Goal: Task Accomplishment & Management: Manage account settings

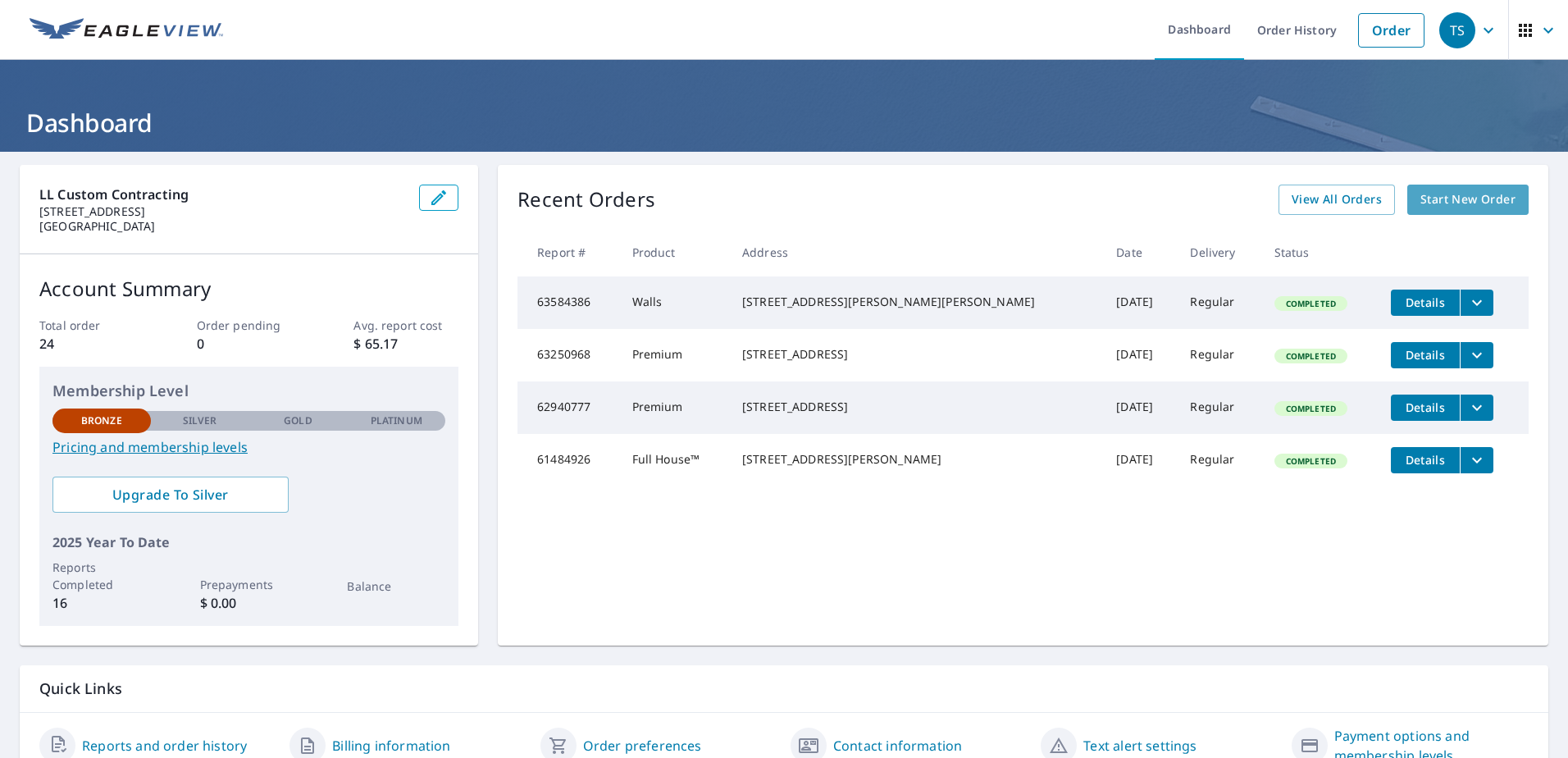
click at [1443, 200] on span "Start New Order" at bounding box center [1468, 200] width 95 height 20
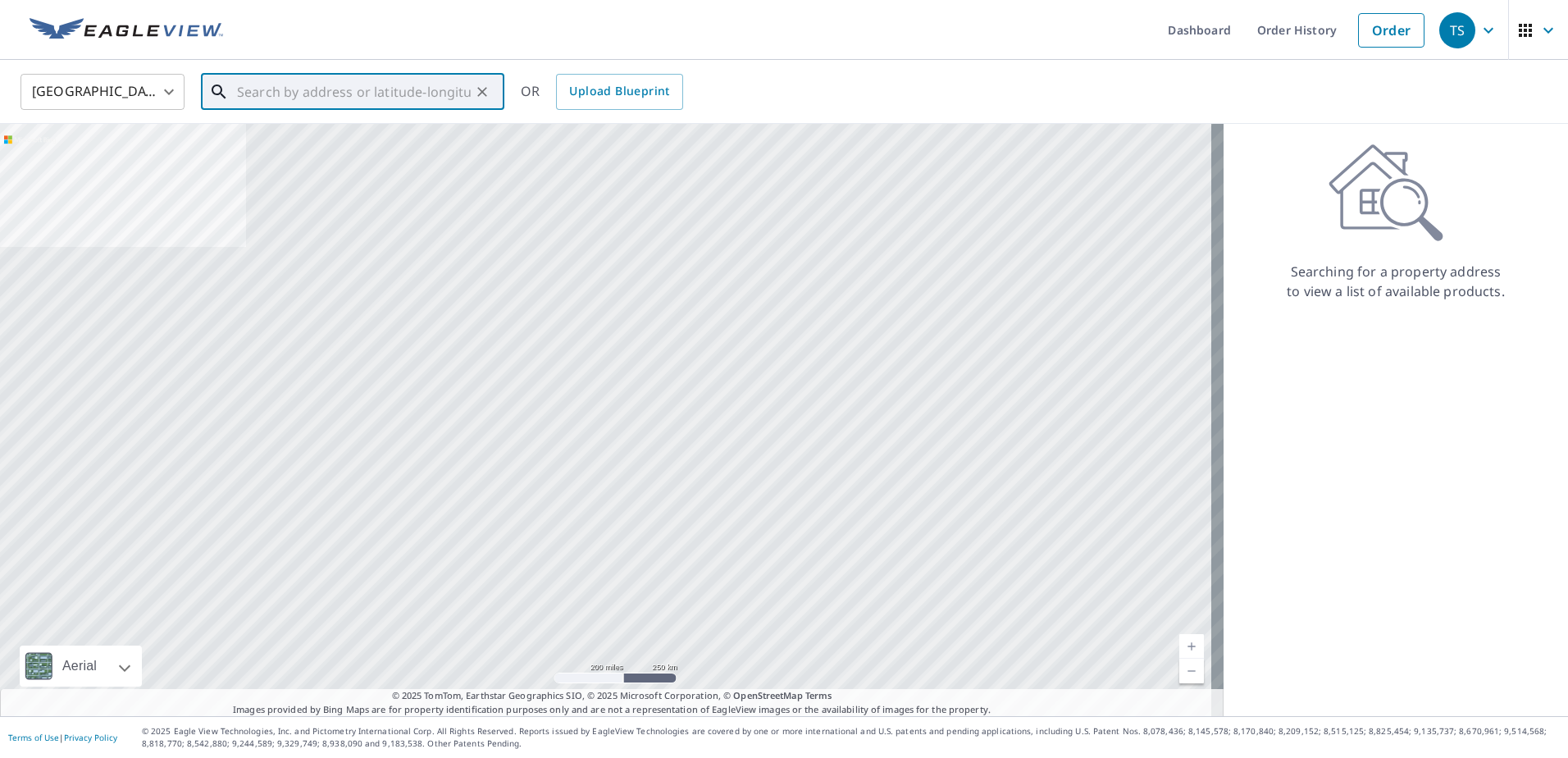
click at [305, 95] on input "text" at bounding box center [354, 92] width 234 height 46
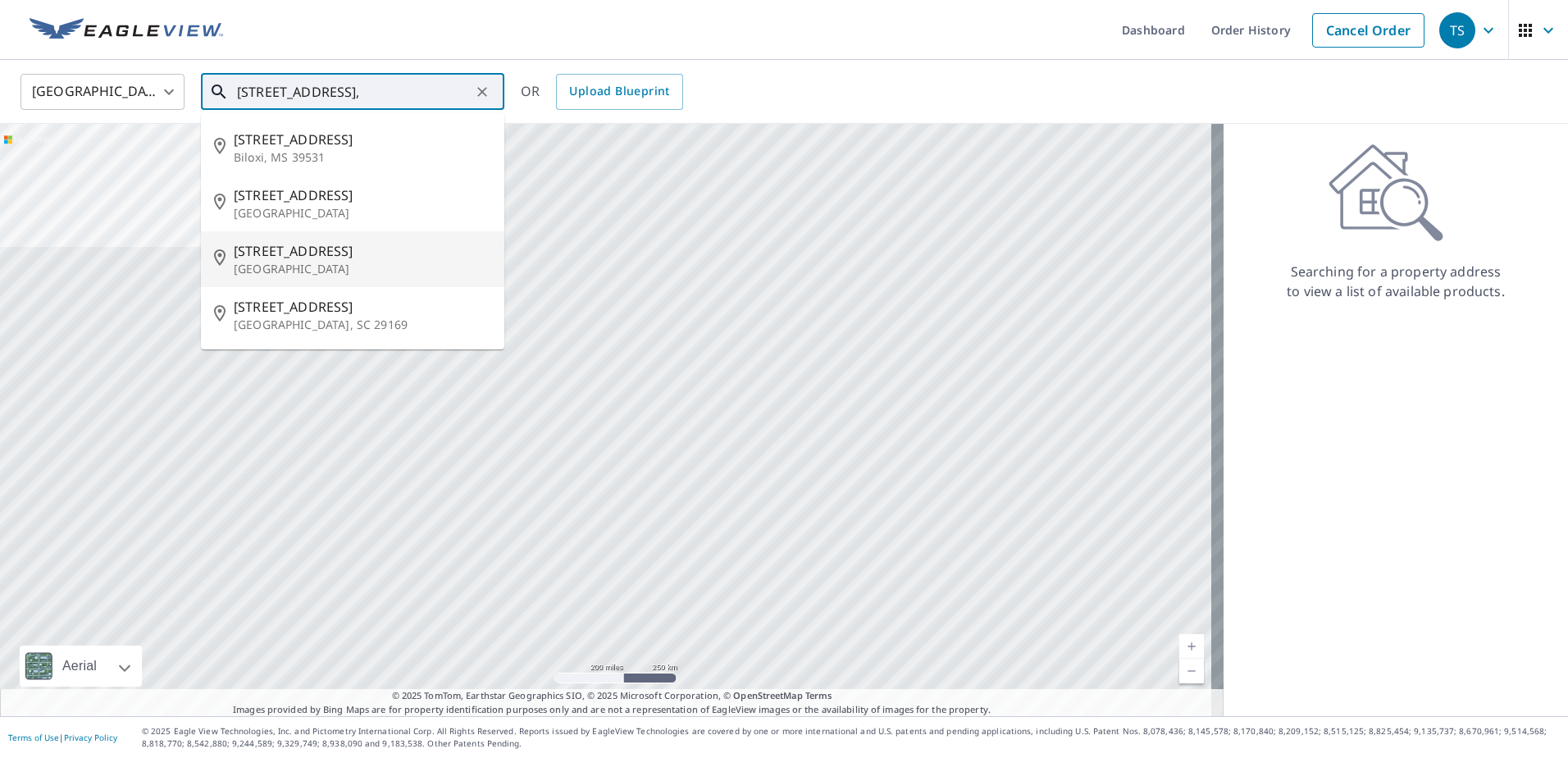
click at [265, 259] on span "[STREET_ADDRESS]" at bounding box center [362, 251] width 257 height 19
type input "[STREET_ADDRESS]"
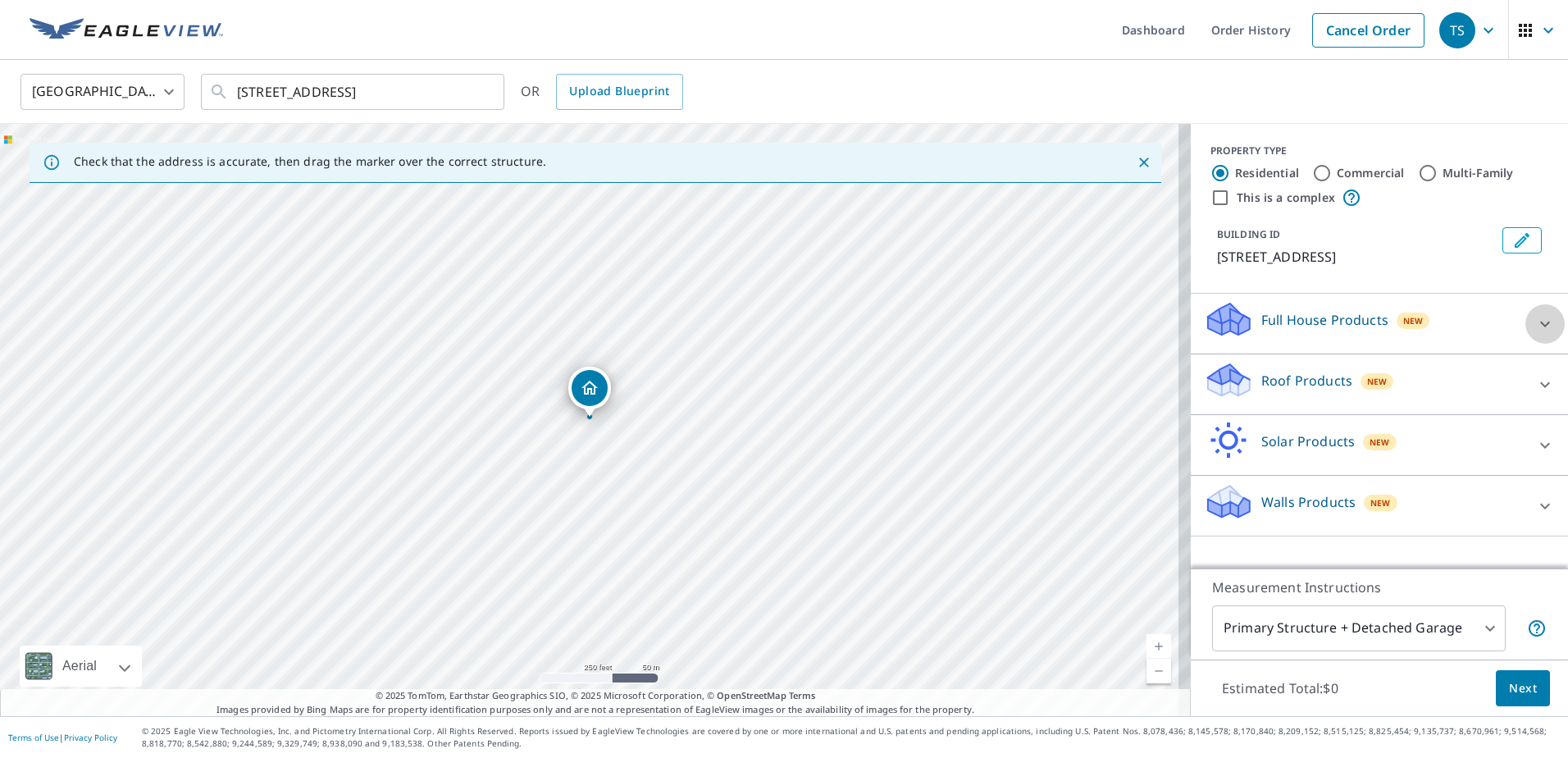
click at [1535, 319] on icon at bounding box center [1544, 323] width 19 height 19
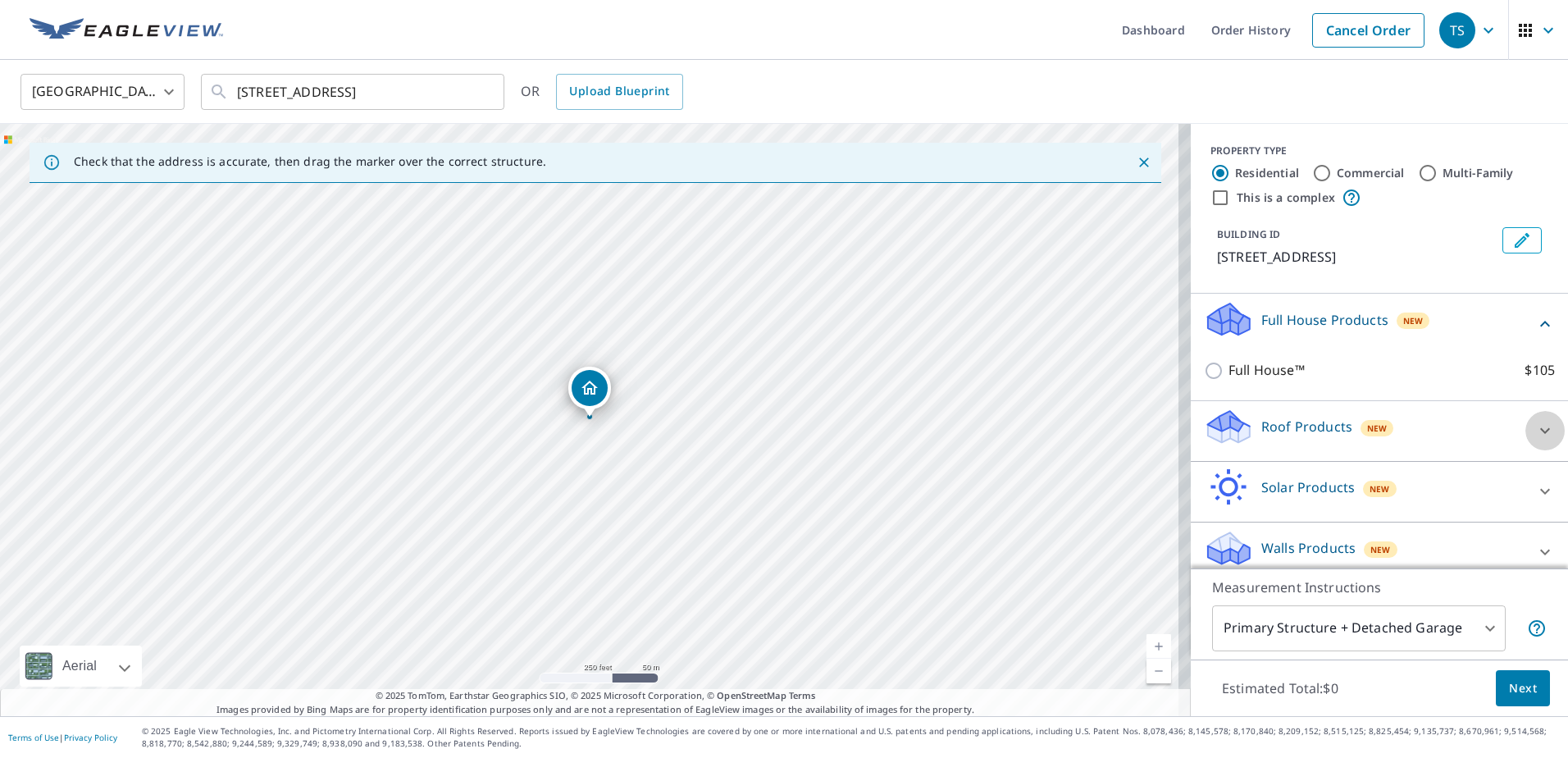
click at [1526, 432] on div at bounding box center [1545, 430] width 40 height 40
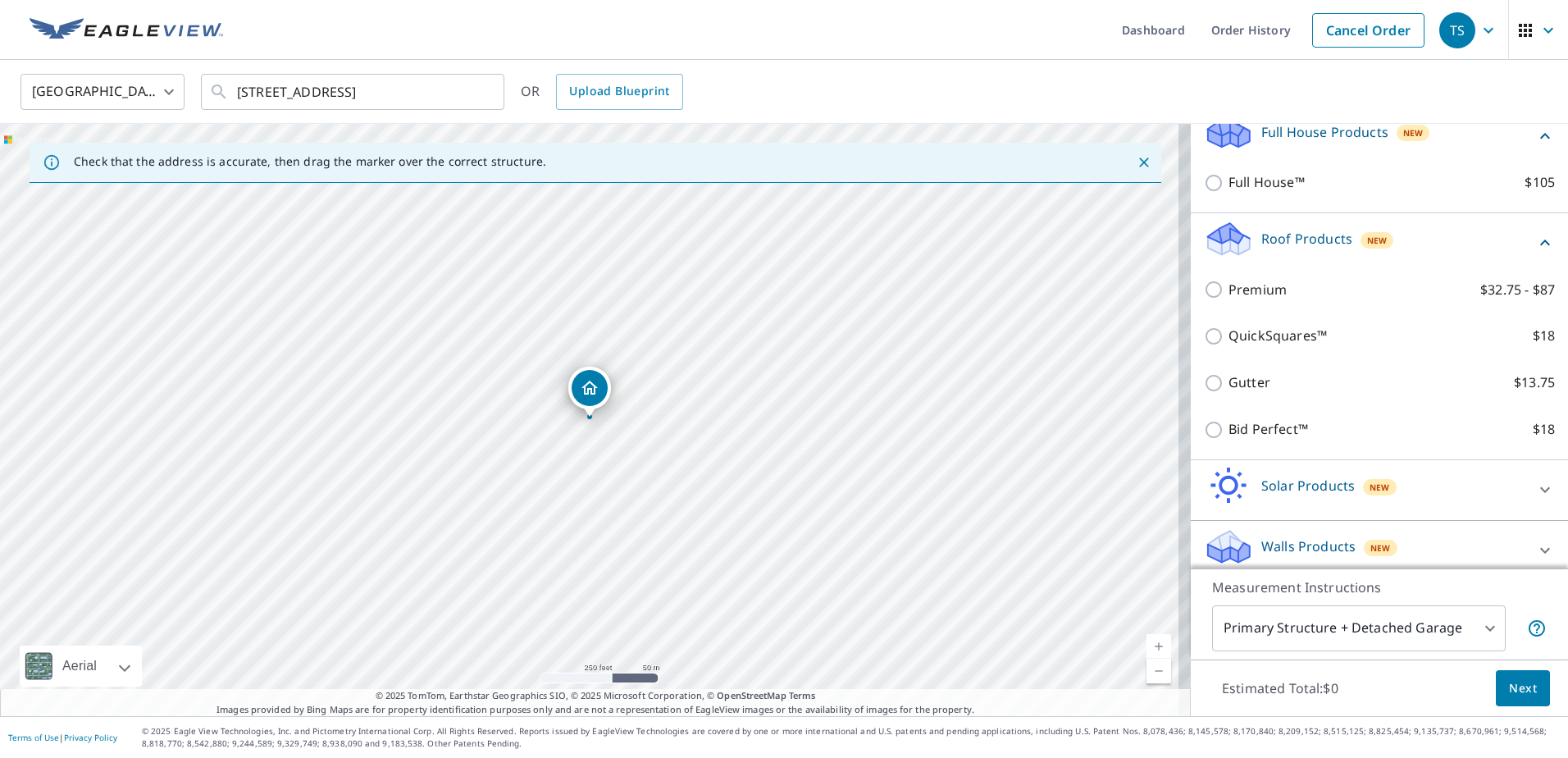
scroll to position [201, 0]
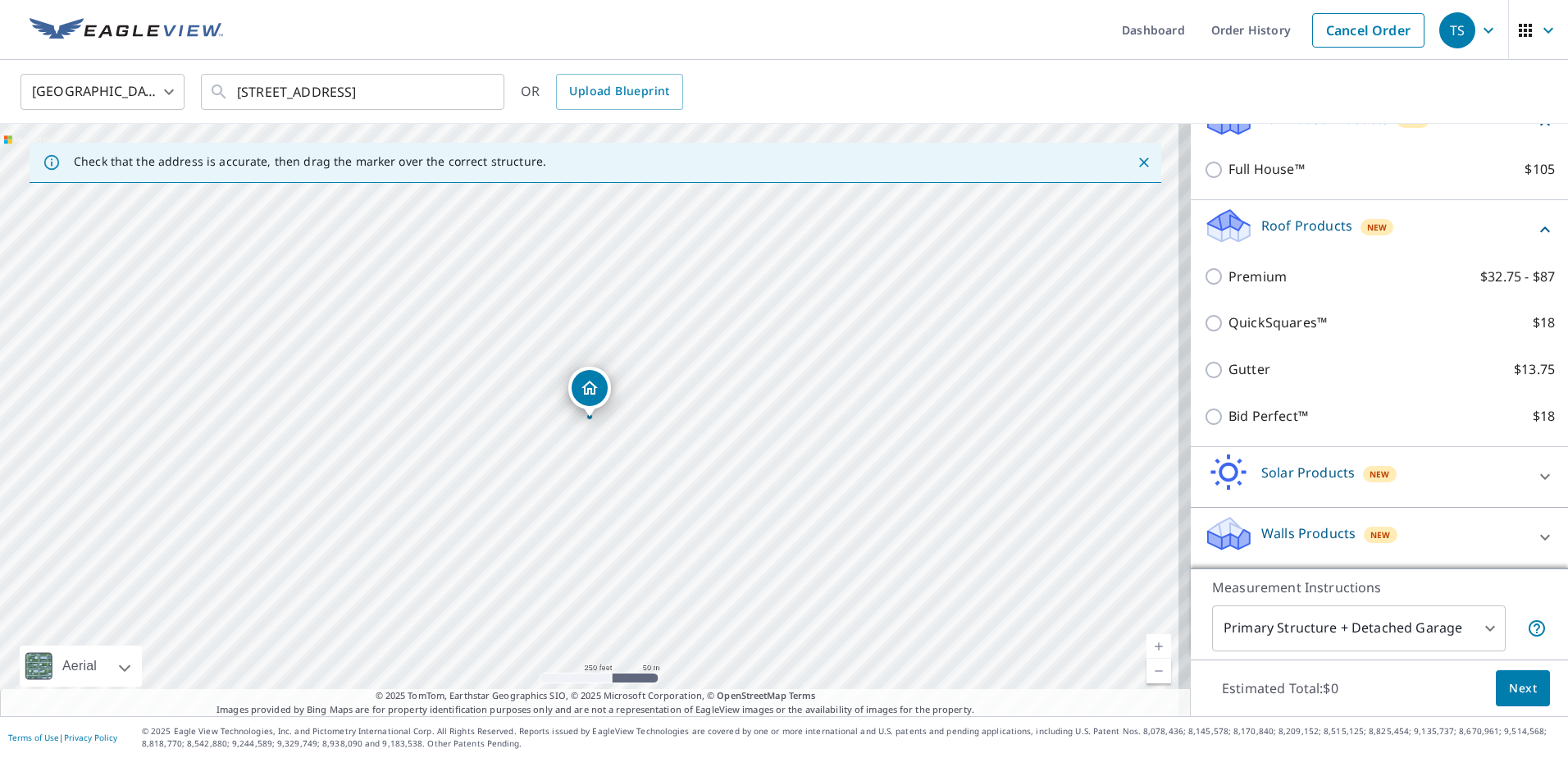
click at [1463, 534] on div "Walls Products New" at bounding box center [1365, 537] width 322 height 46
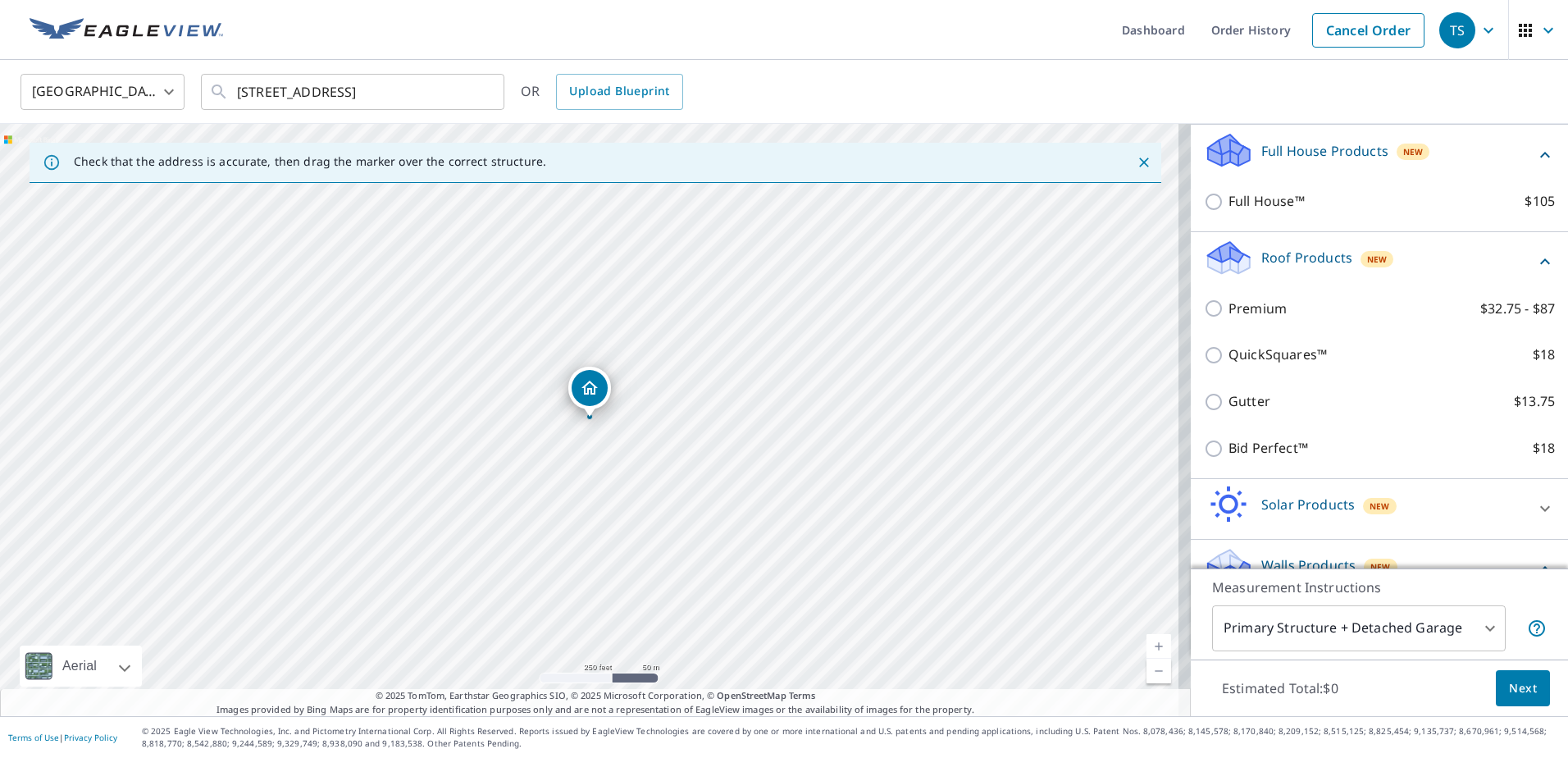
scroll to position [0, 0]
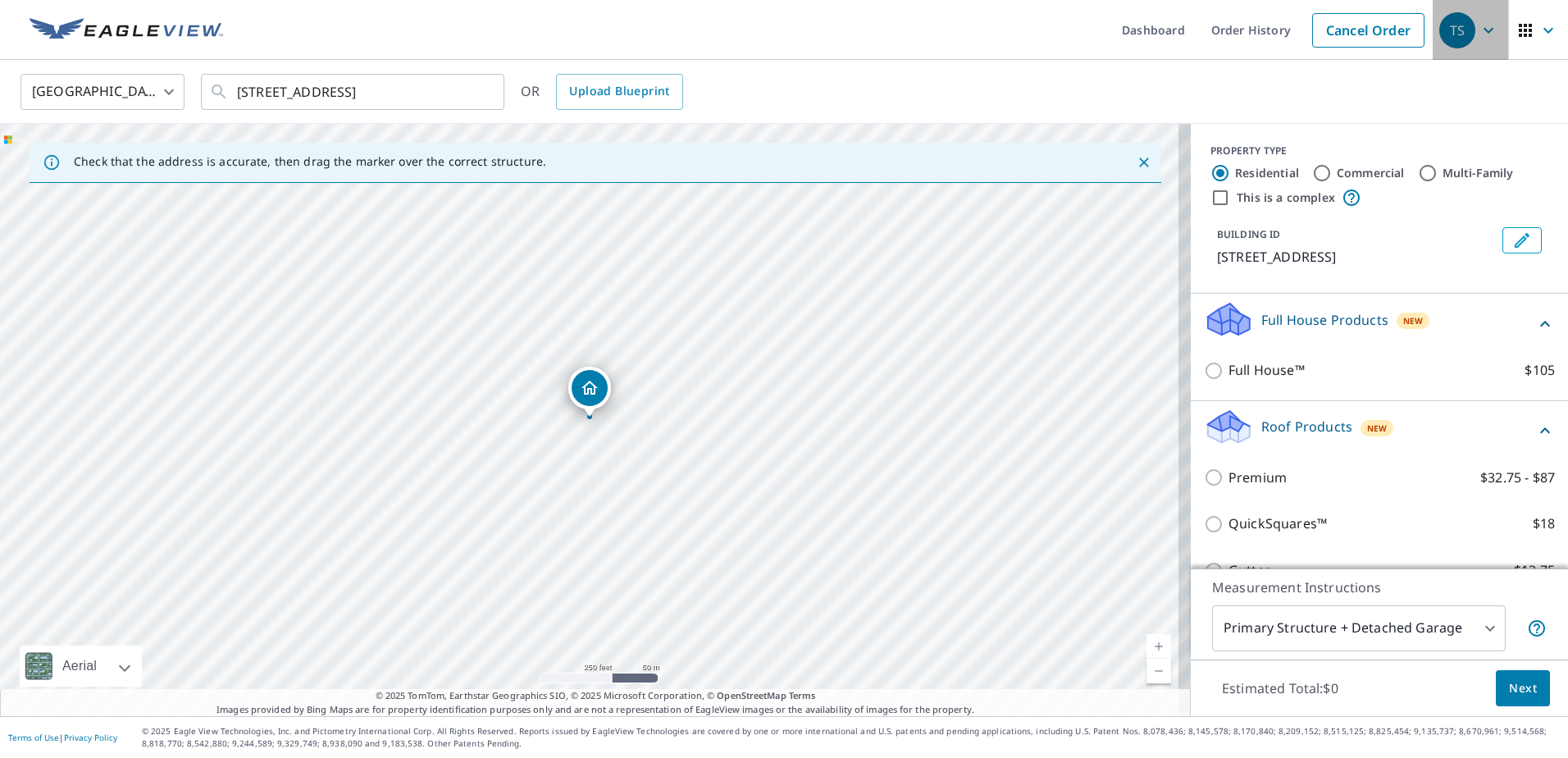
click at [1479, 26] on icon "button" at bounding box center [1488, 30] width 19 height 19
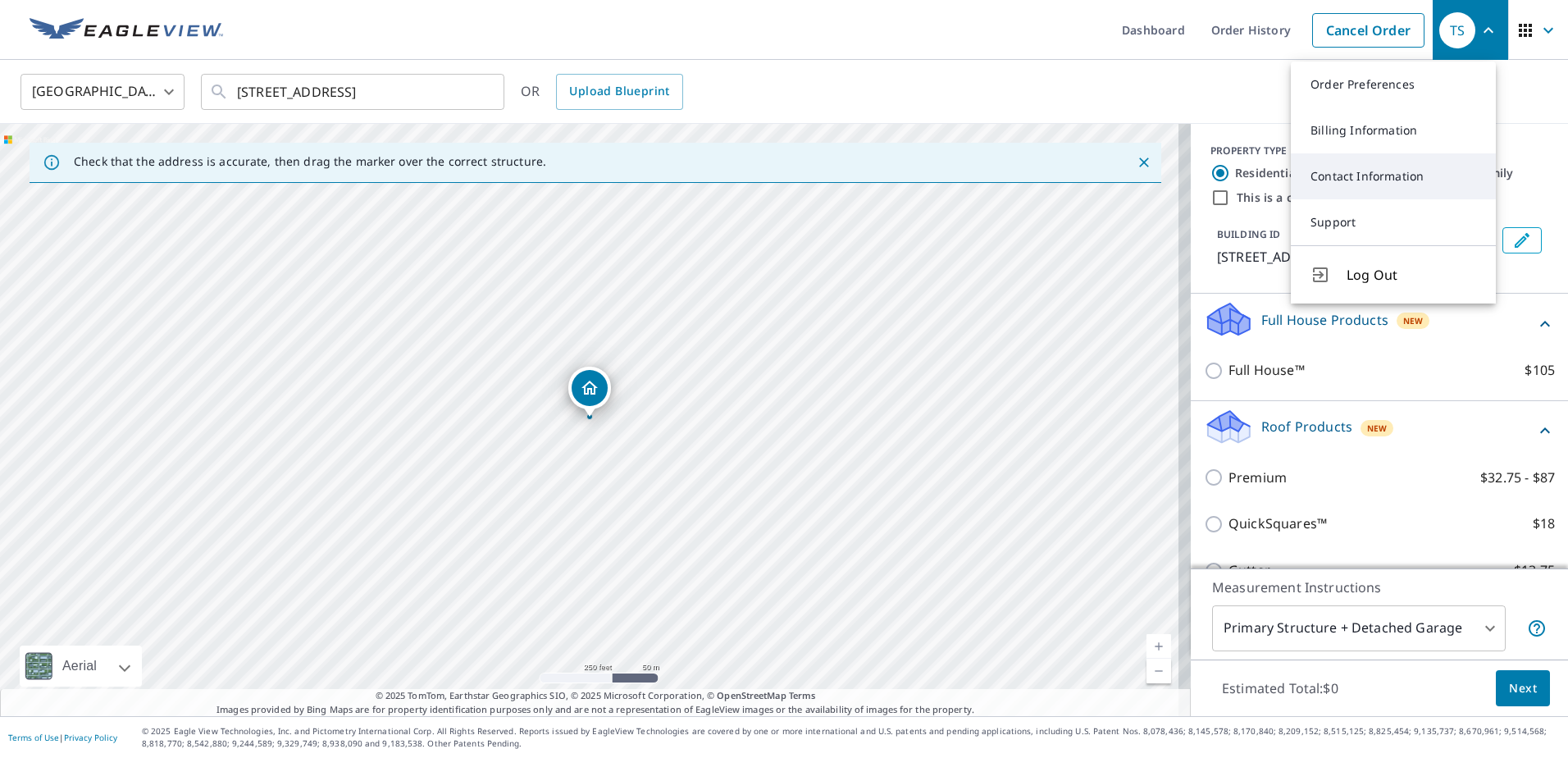
click at [1353, 169] on link "Contact Information" at bounding box center [1393, 176] width 205 height 46
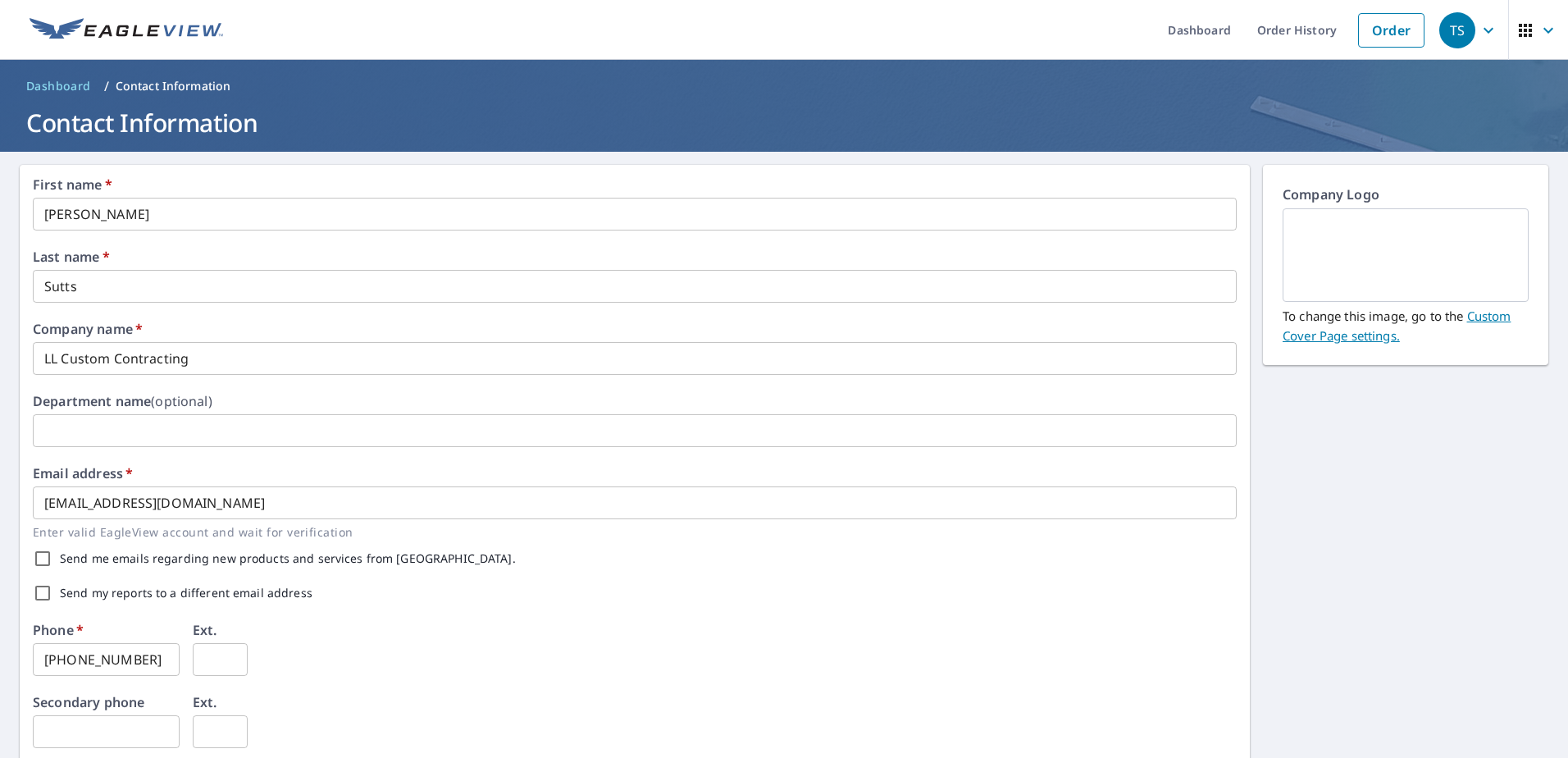
click at [141, 216] on input "[PERSON_NAME]" at bounding box center [635, 214] width 1204 height 33
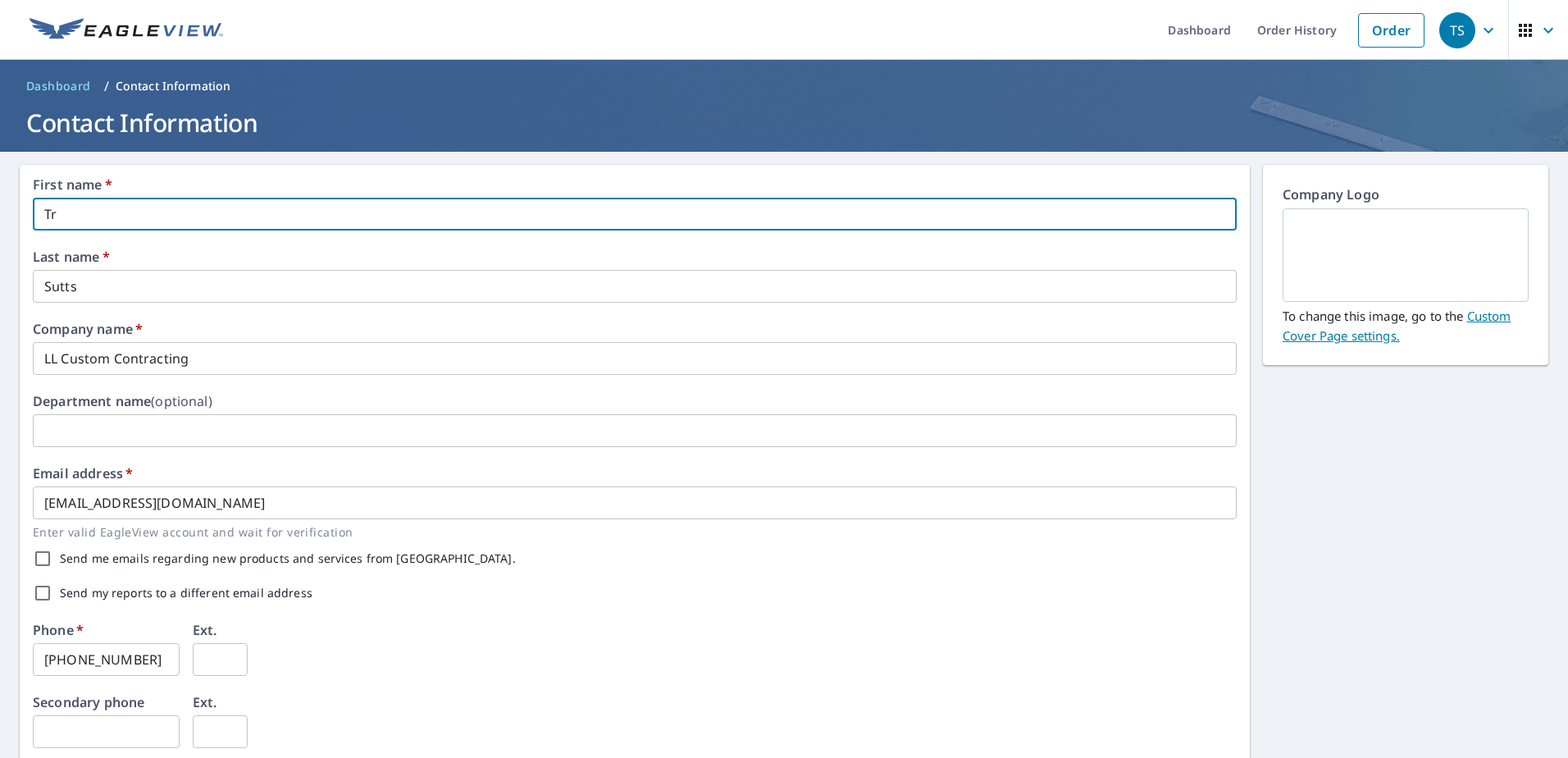
type input "T"
type input "[PERSON_NAME]"
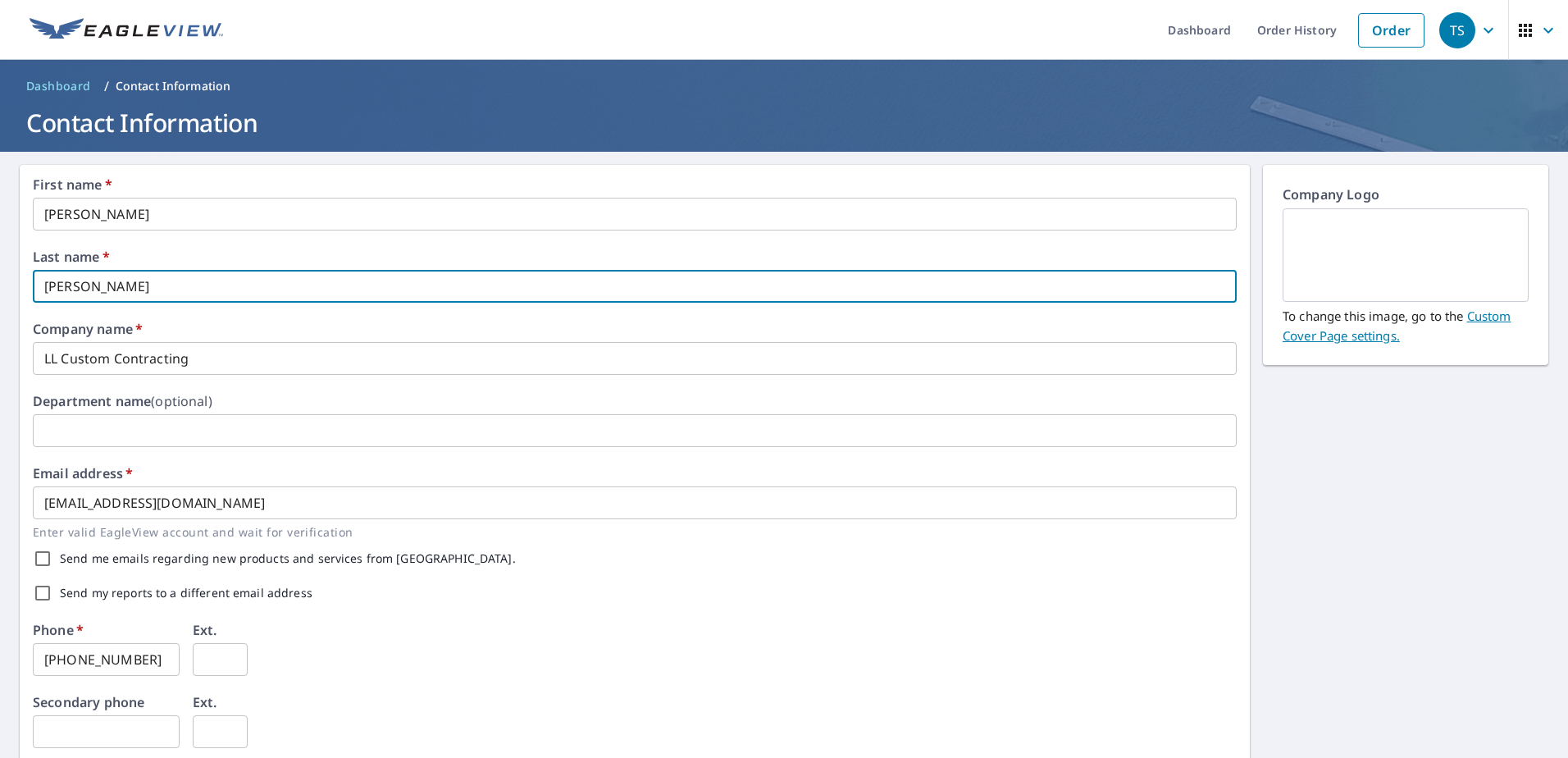
type input "[PERSON_NAME]"
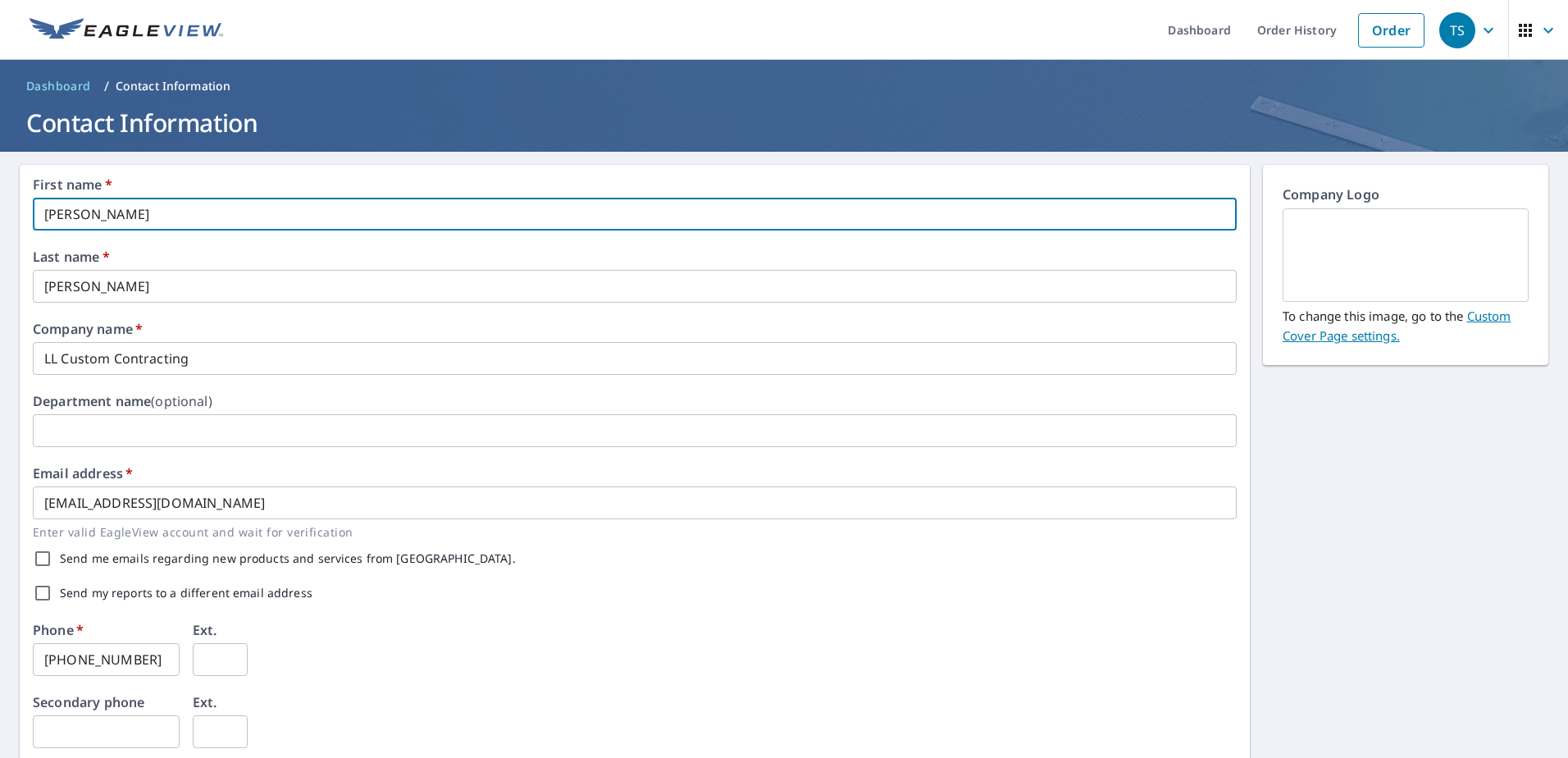
click at [141, 216] on input "[PERSON_NAME]" at bounding box center [635, 214] width 1204 height 33
type input "S"
type input "[PERSON_NAME]"
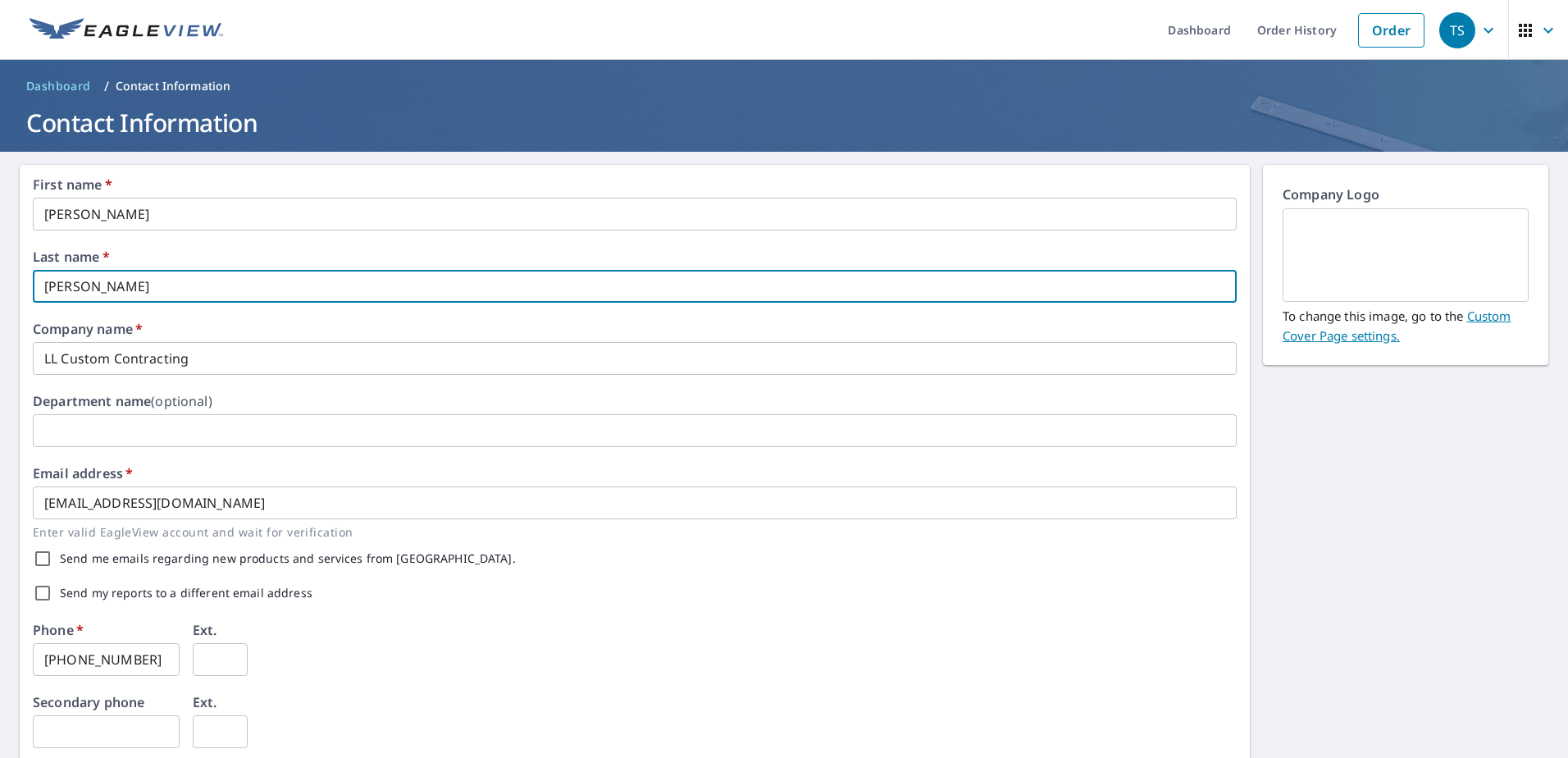
scroll to position [82, 0]
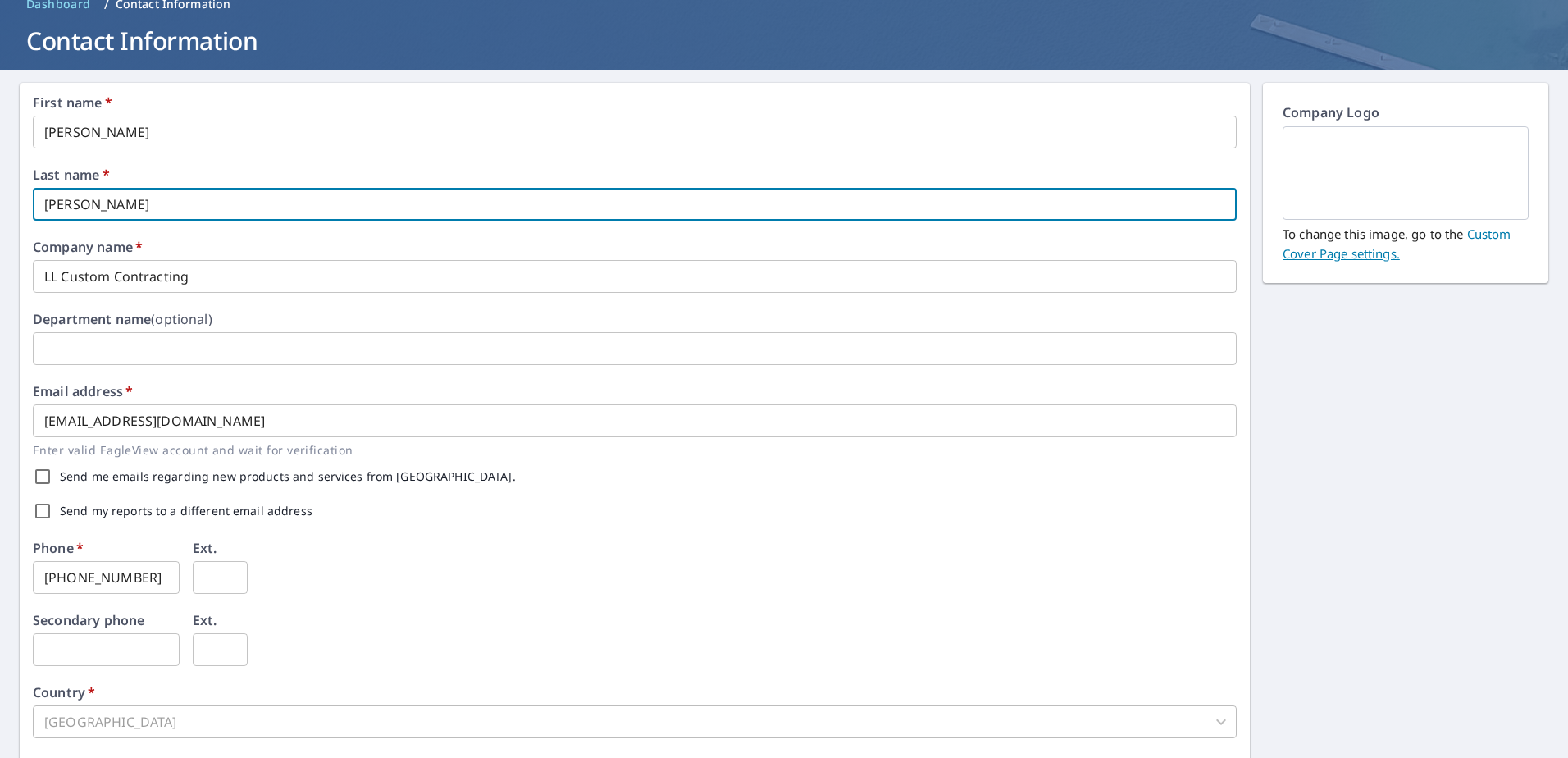
type input "[PERSON_NAME]"
click at [80, 424] on input "[EMAIL_ADDRESS][DOMAIN_NAME]" at bounding box center [635, 420] width 1204 height 33
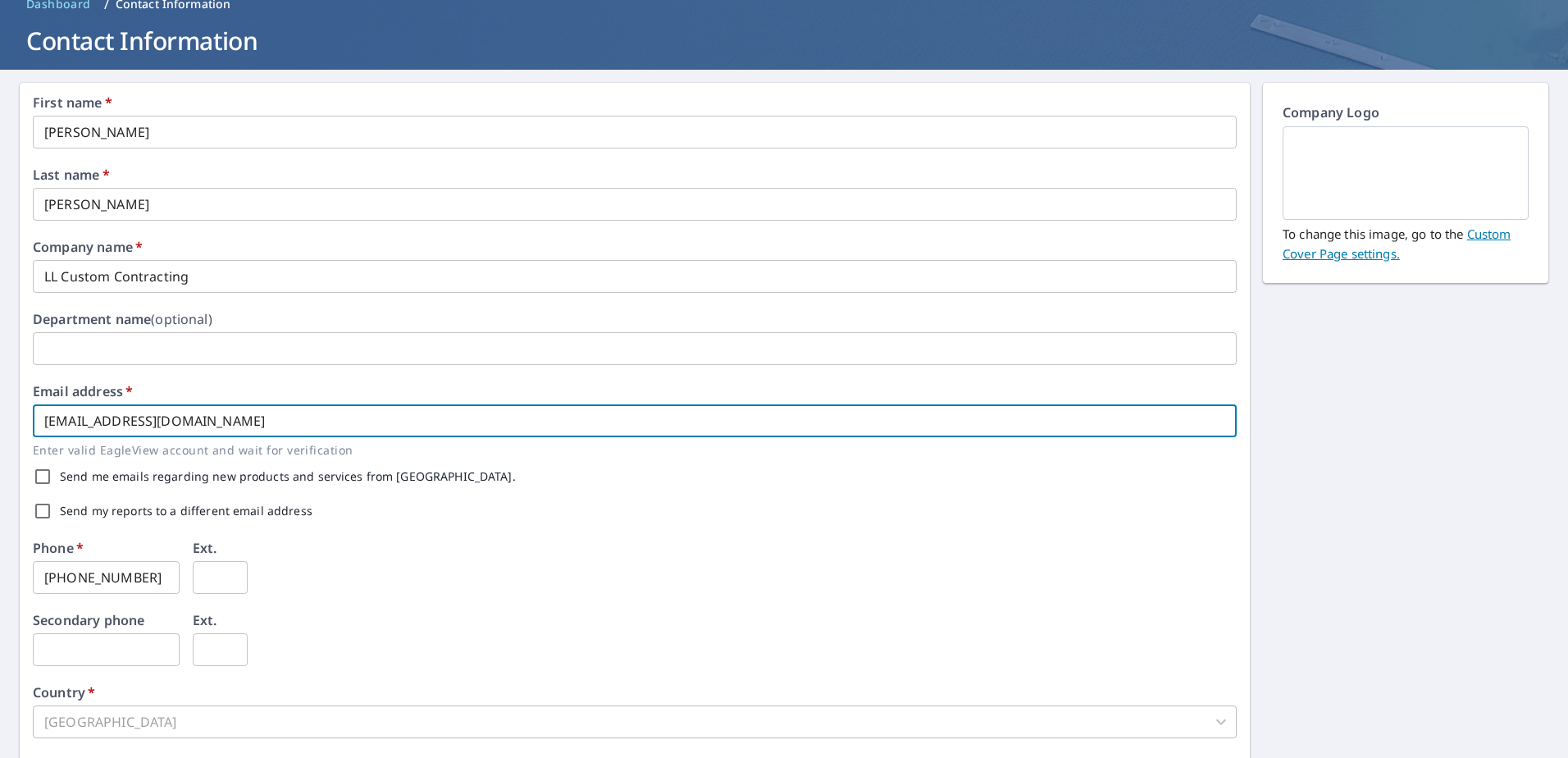
type input "[EMAIL_ADDRESS][DOMAIN_NAME]"
click at [132, 130] on input "[PERSON_NAME]" at bounding box center [635, 132] width 1204 height 33
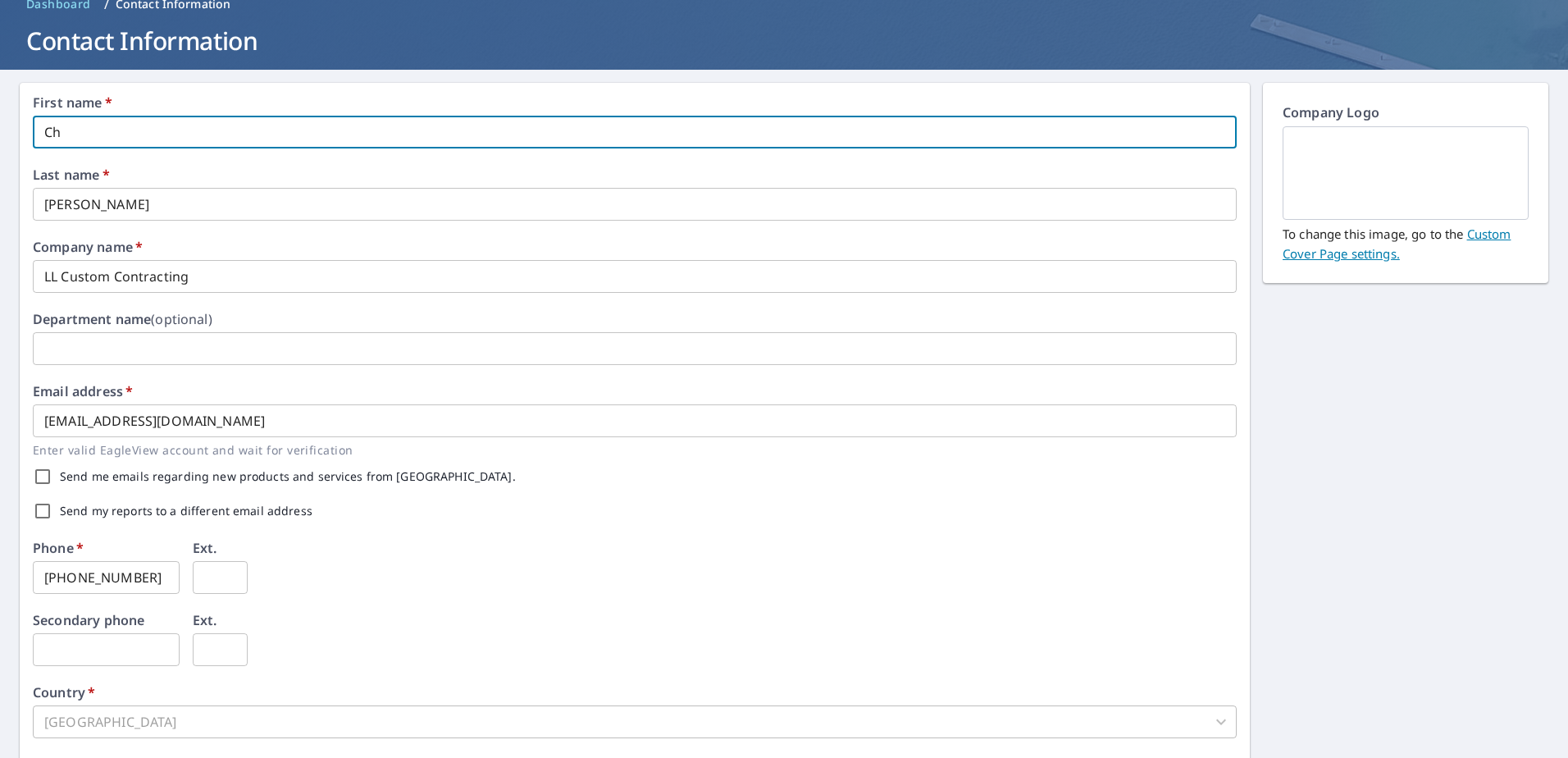
type input "C"
type input "[PERSON_NAME]"
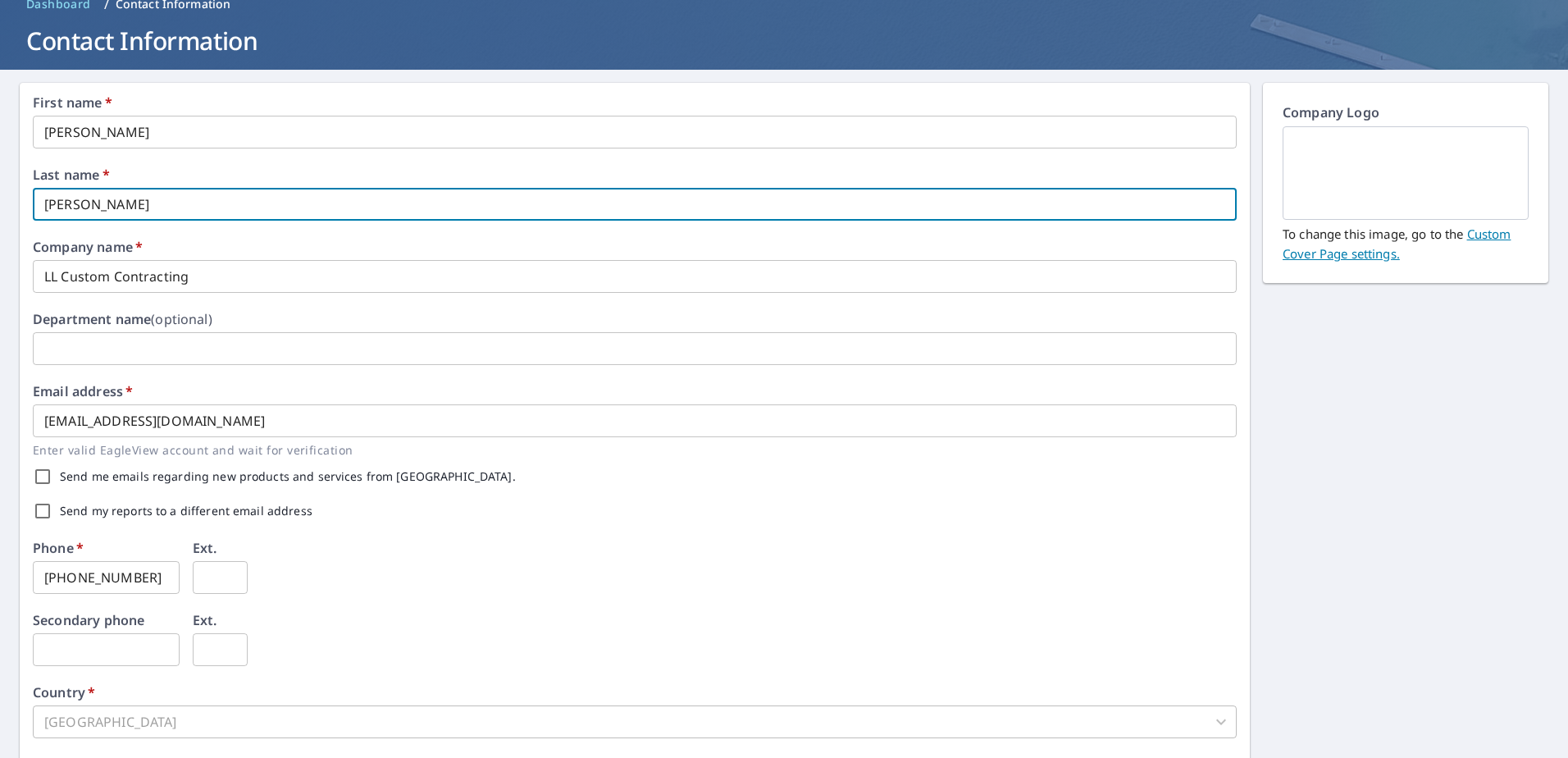
type input "[PERSON_NAME]"
click at [320, 430] on input "[EMAIL_ADDRESS][DOMAIN_NAME]" at bounding box center [635, 420] width 1204 height 33
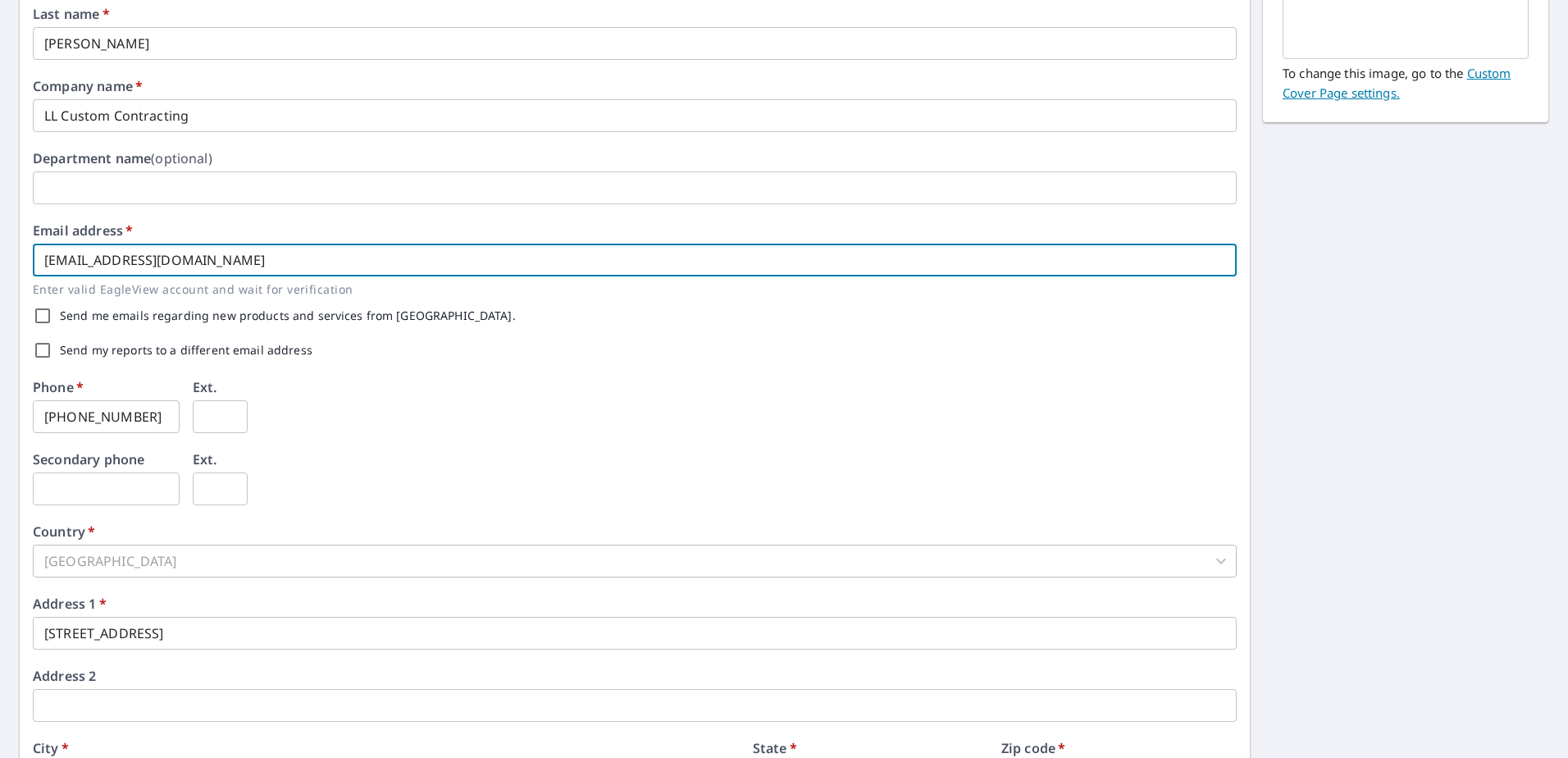
scroll to position [246, 0]
click at [138, 414] on input "[PHONE_NUMBER]" at bounding box center [106, 413] width 147 height 33
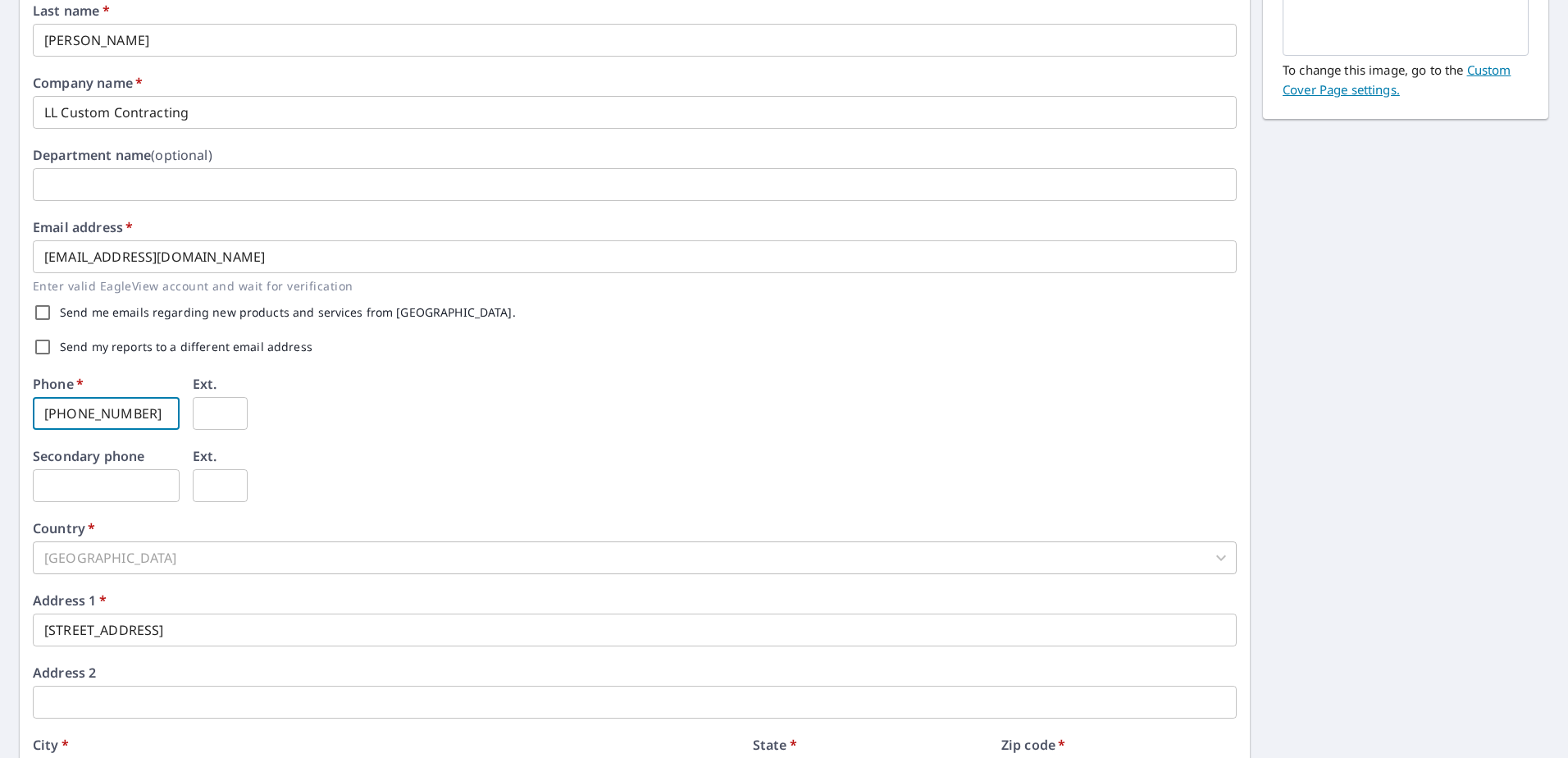
type input "[PHONE_NUMBER]"
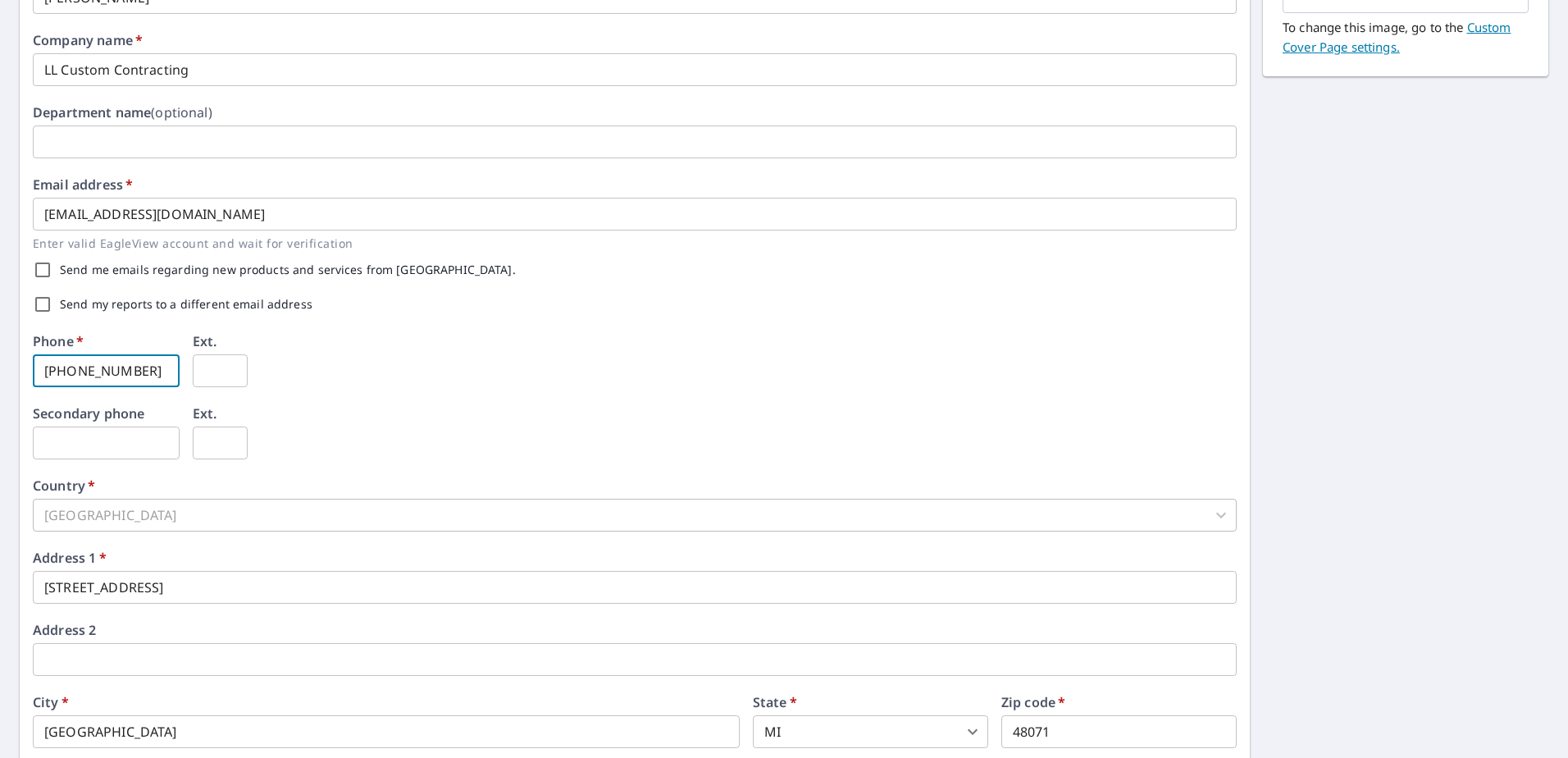
scroll to position [69, 0]
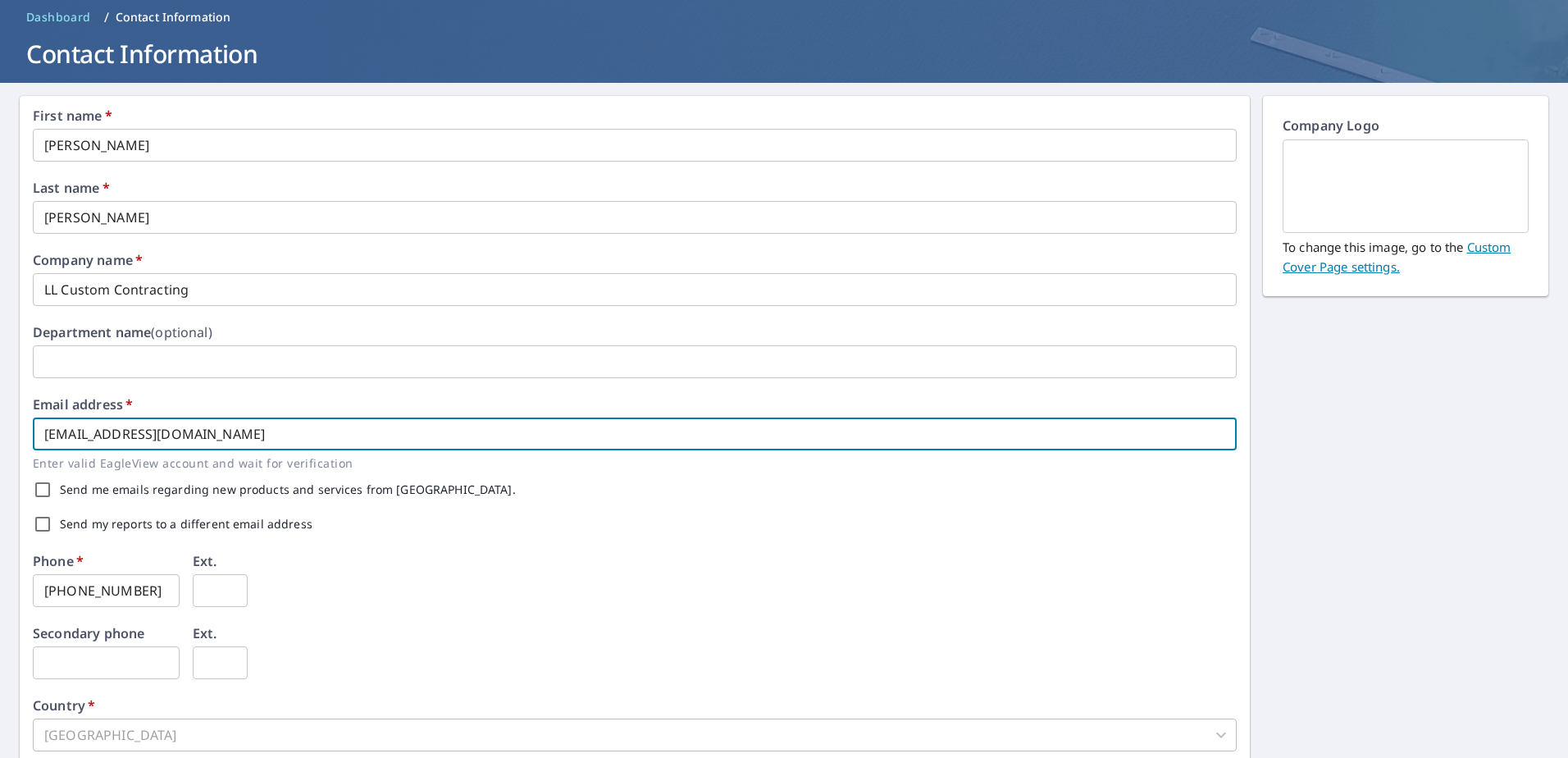
click at [64, 428] on input "[EMAIL_ADDRESS][DOMAIN_NAME]" at bounding box center [635, 434] width 1204 height 33
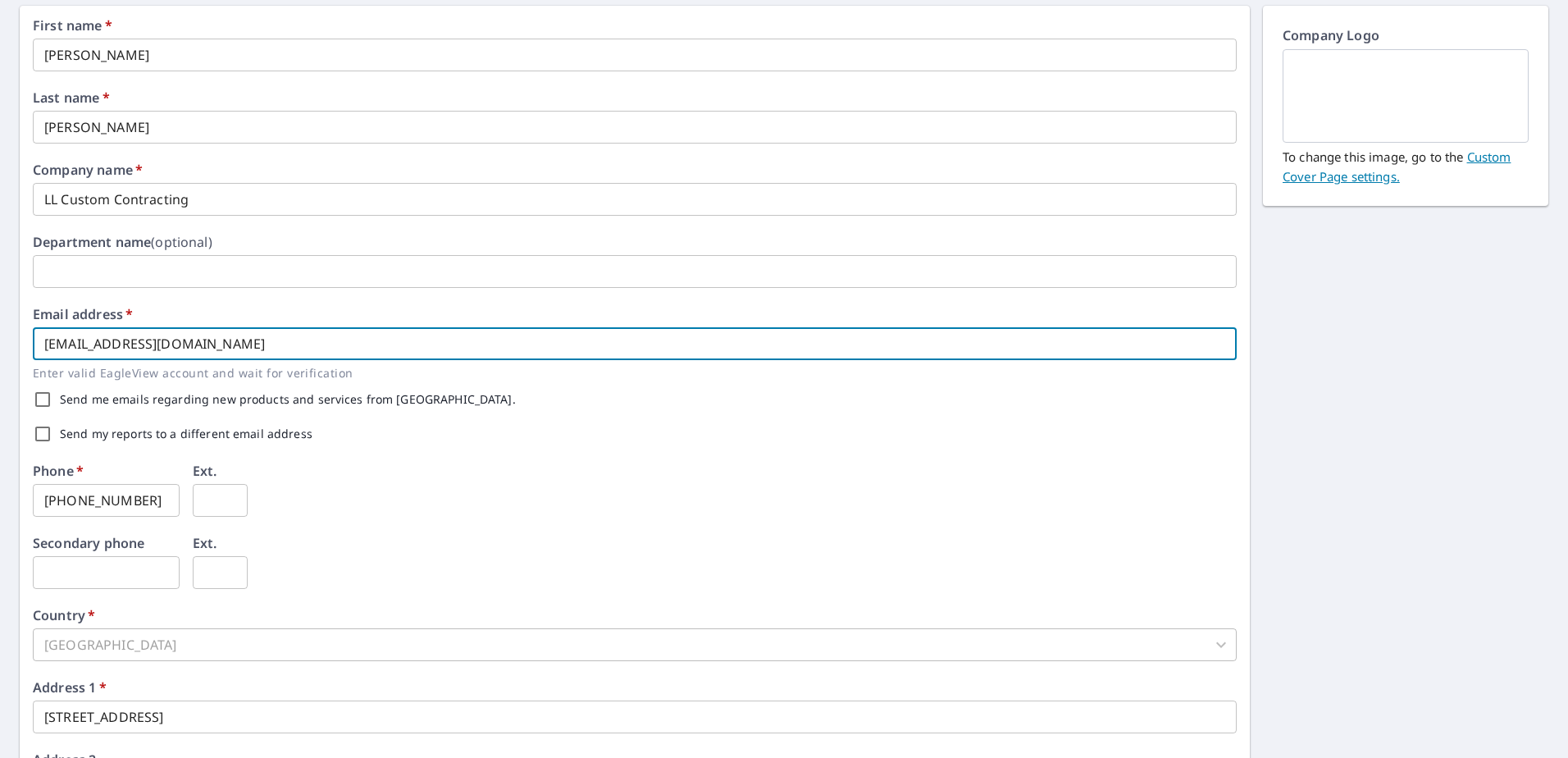
scroll to position [397, 0]
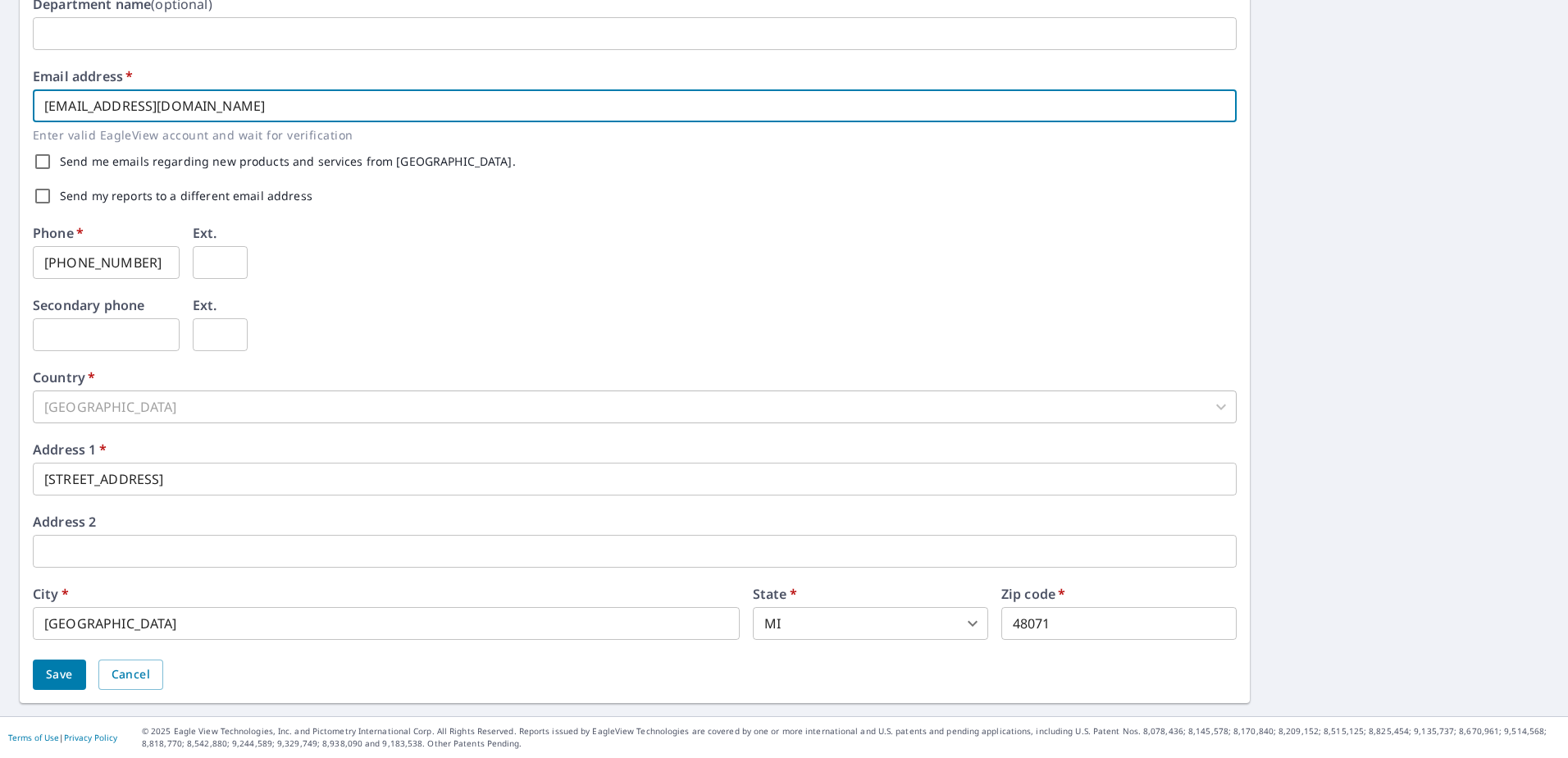
type input "[EMAIL_ADDRESS][DOMAIN_NAME]"
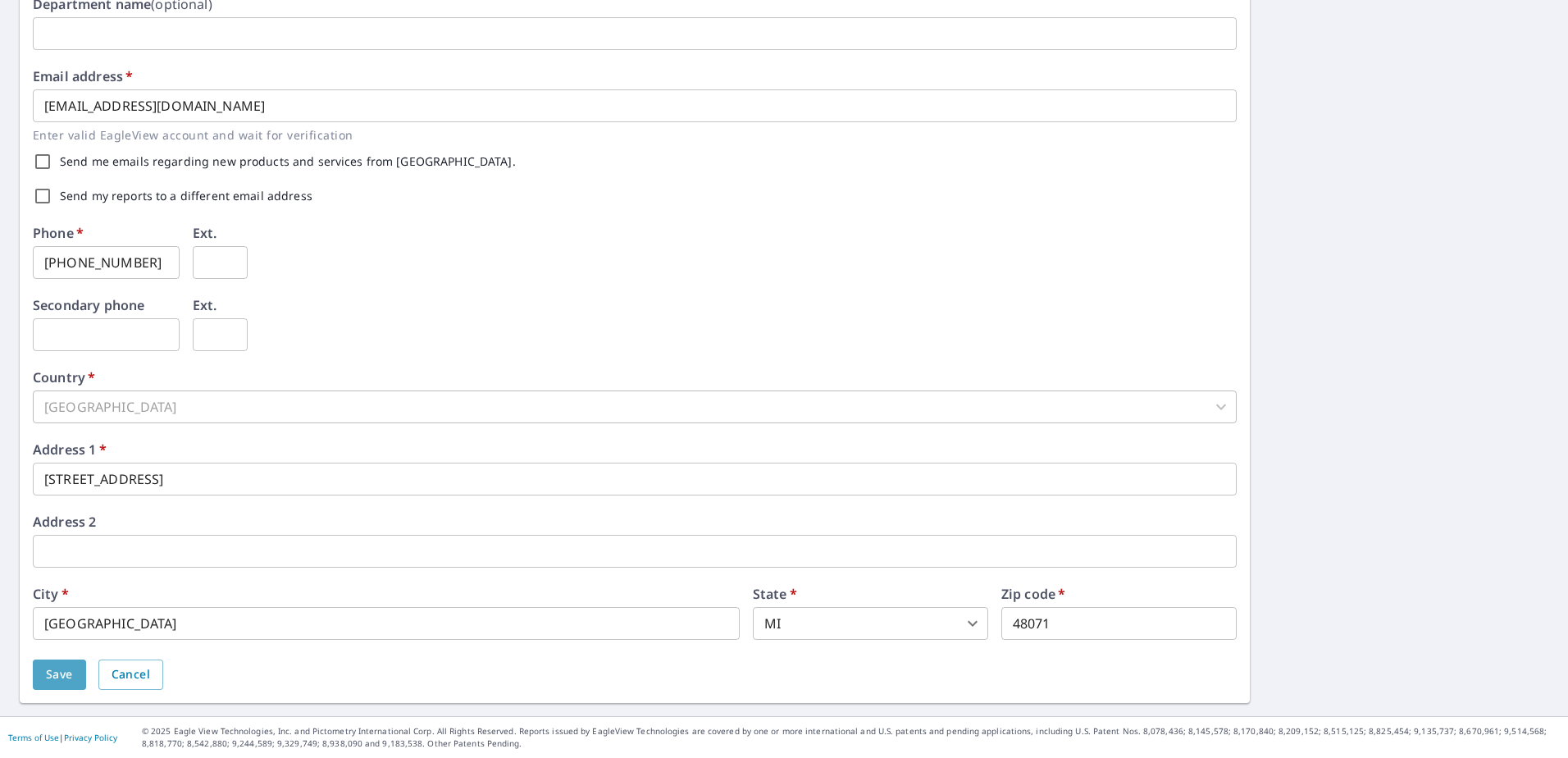
click at [68, 669] on span "Save" at bounding box center [59, 674] width 27 height 20
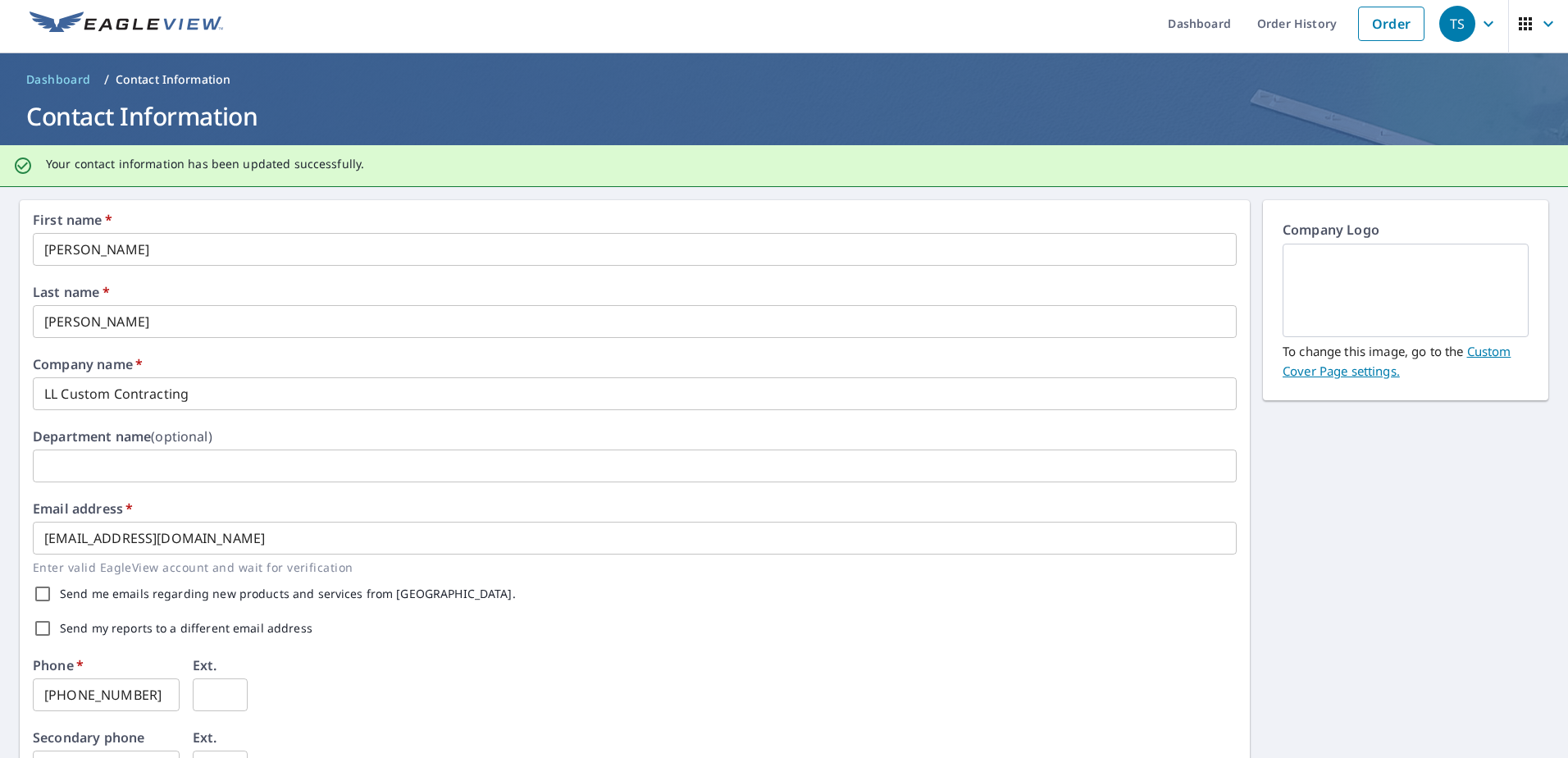
scroll to position [0, 0]
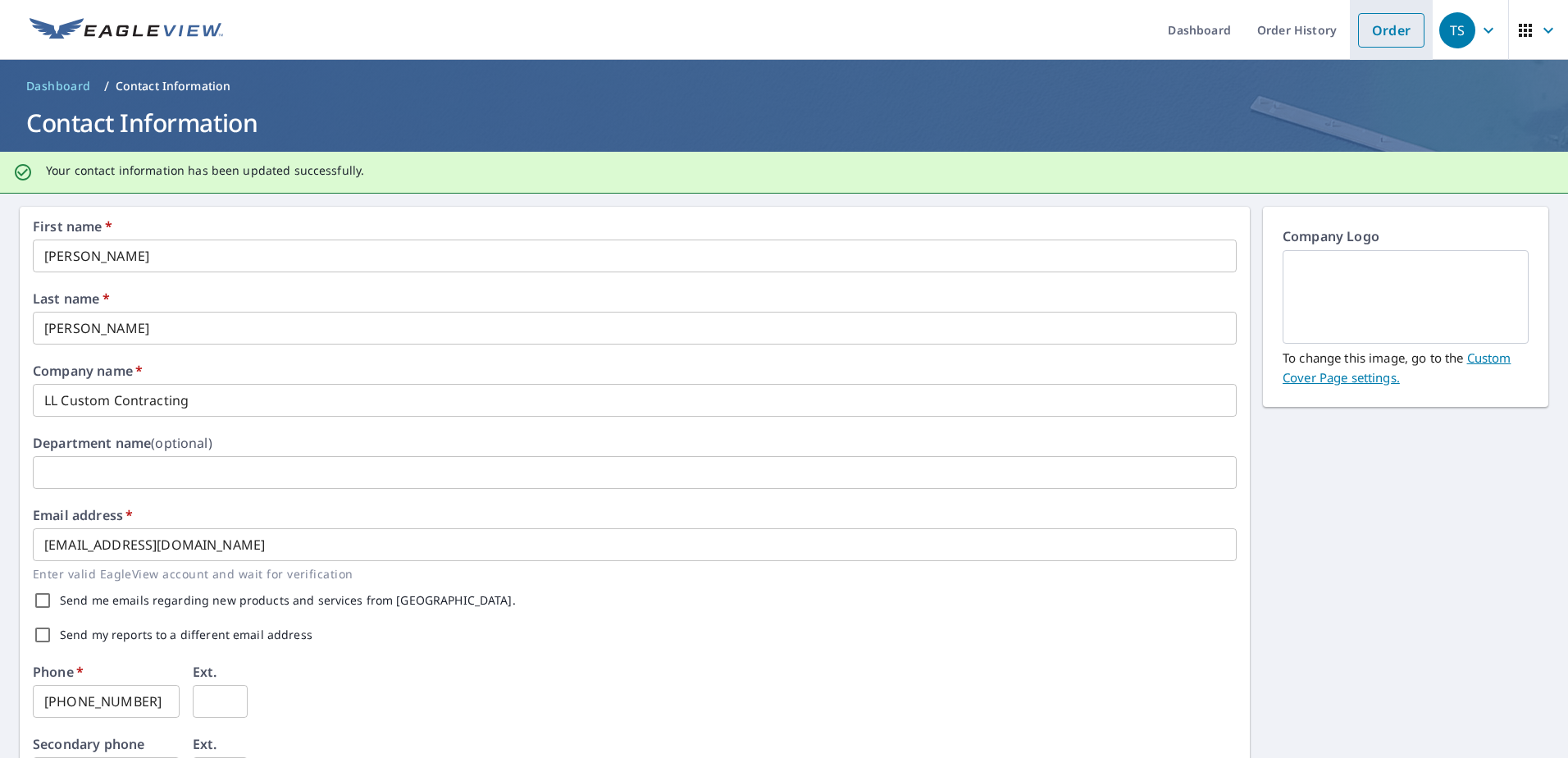
click at [1389, 30] on link "Order" at bounding box center [1392, 30] width 67 height 35
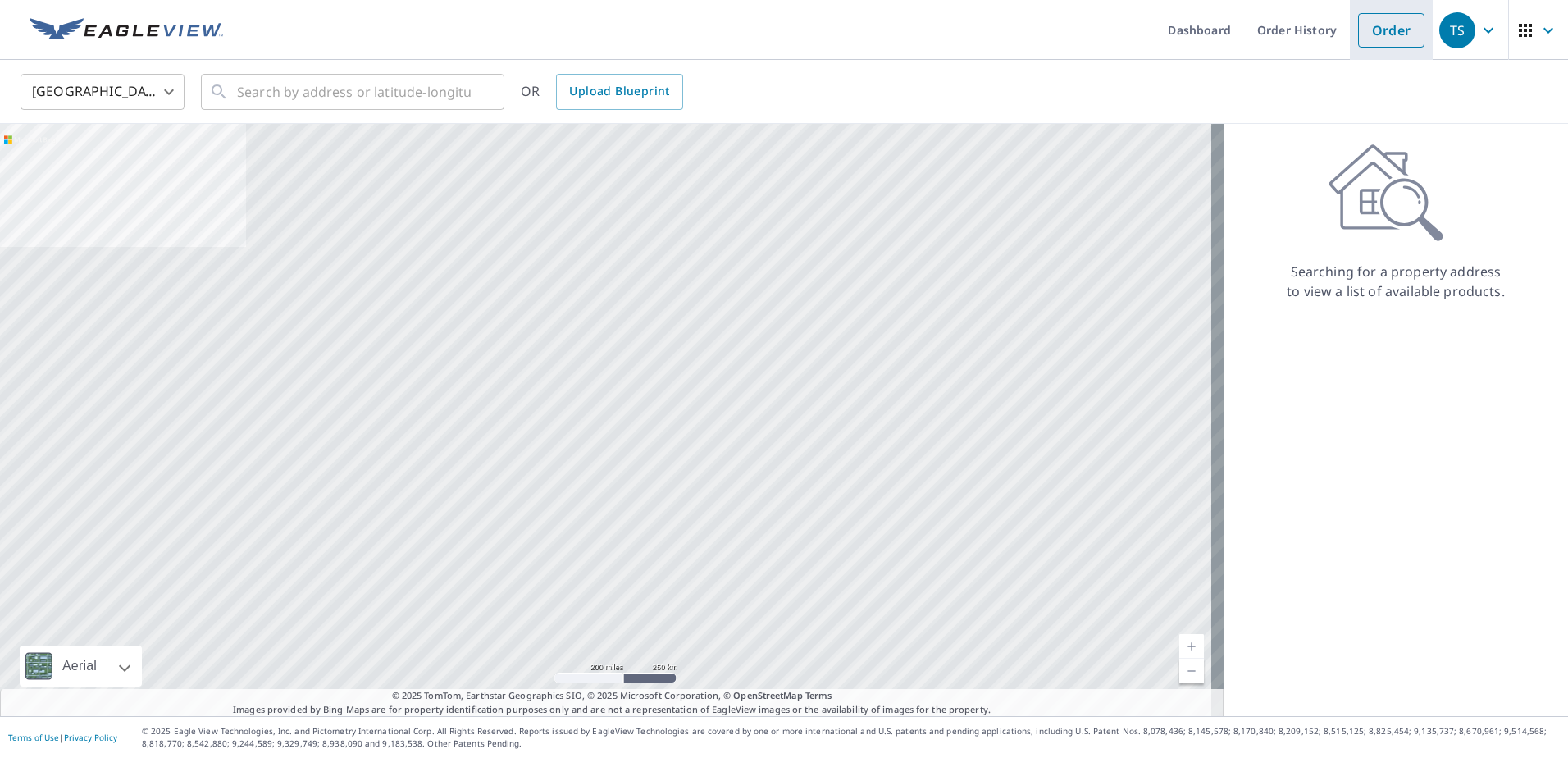
click at [1386, 19] on link "Order" at bounding box center [1392, 30] width 67 height 35
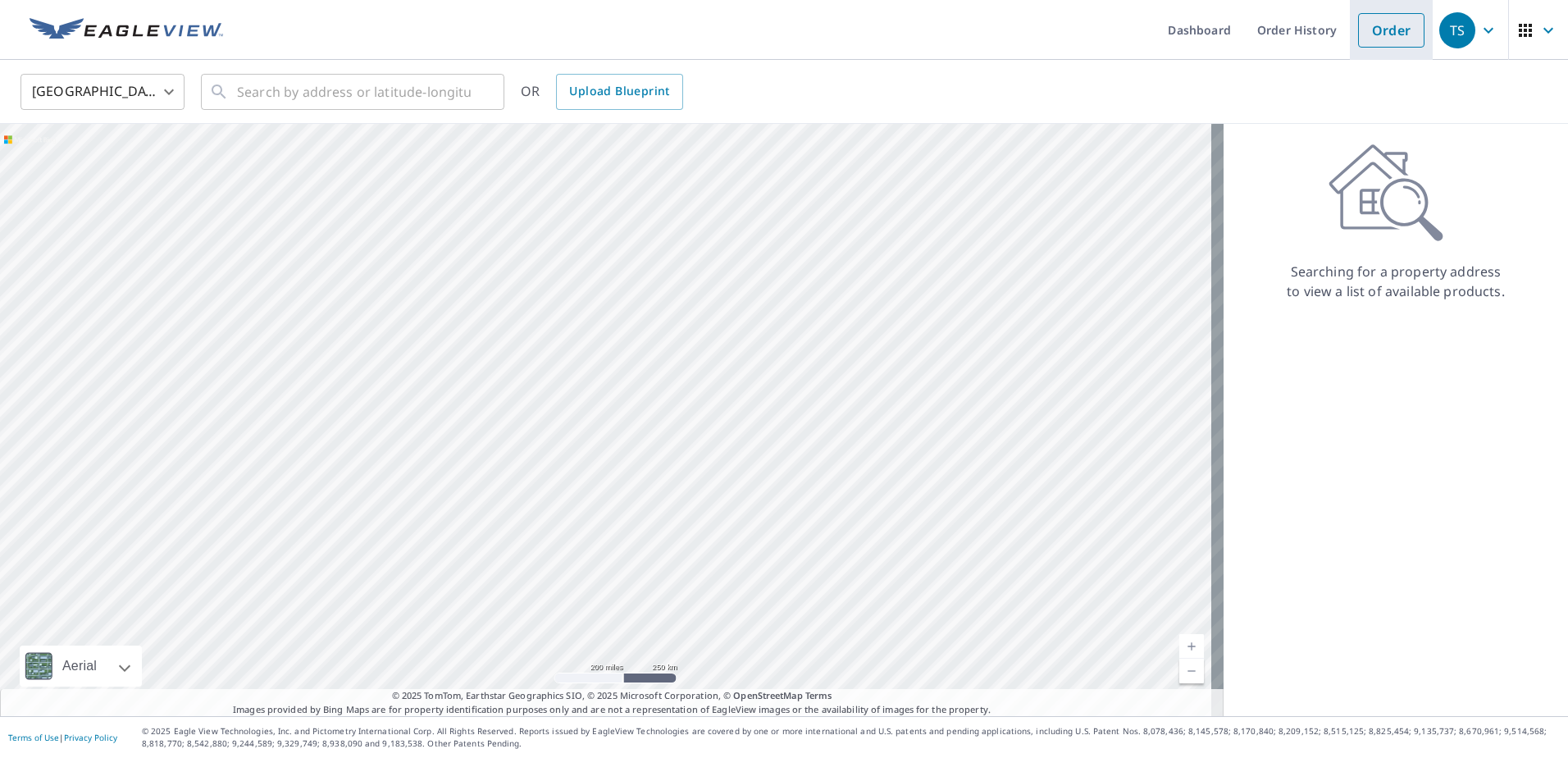
click at [1376, 28] on link "Order" at bounding box center [1392, 30] width 67 height 35
click at [301, 94] on input "text" at bounding box center [354, 92] width 234 height 46
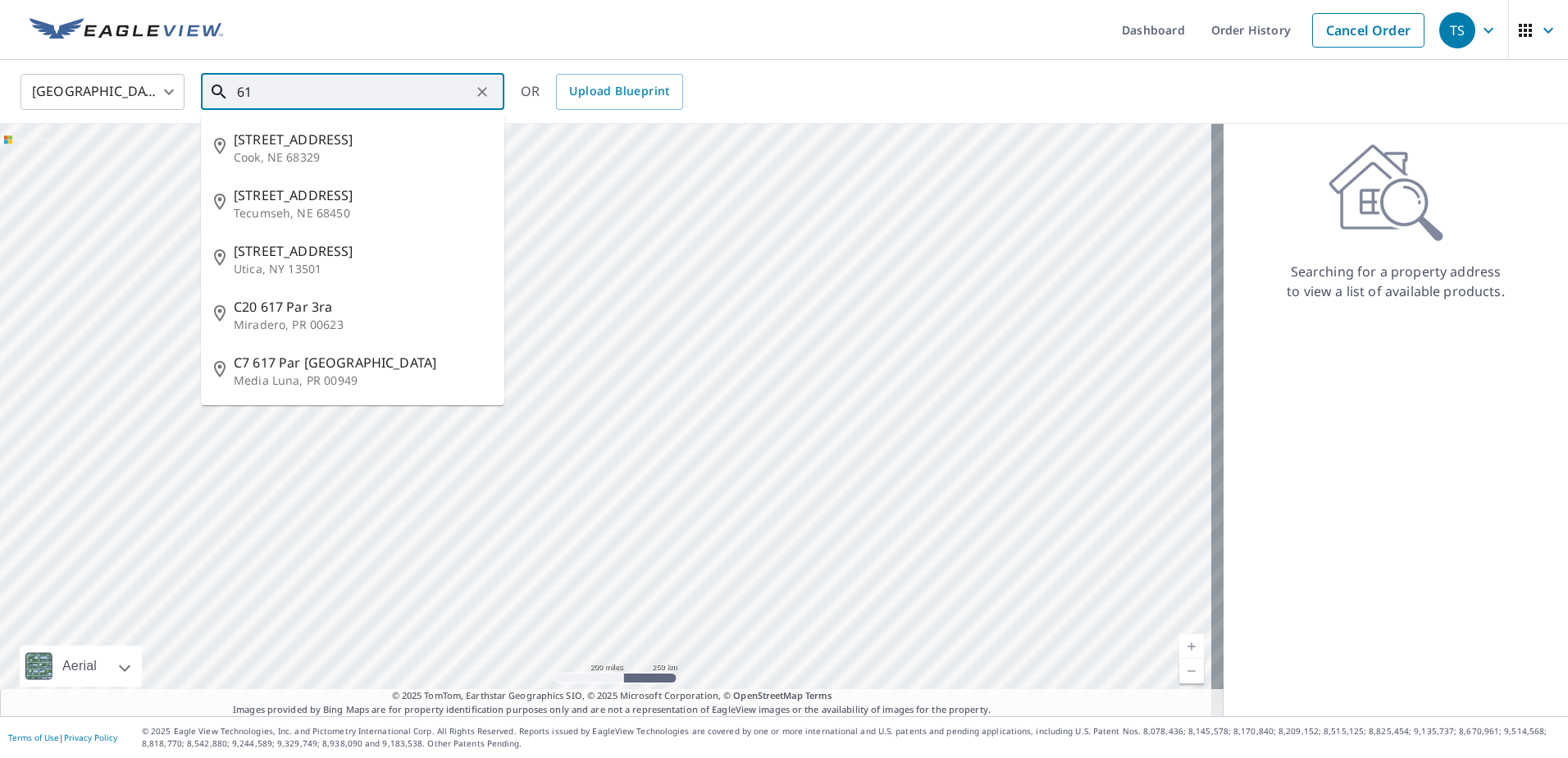
type input "6"
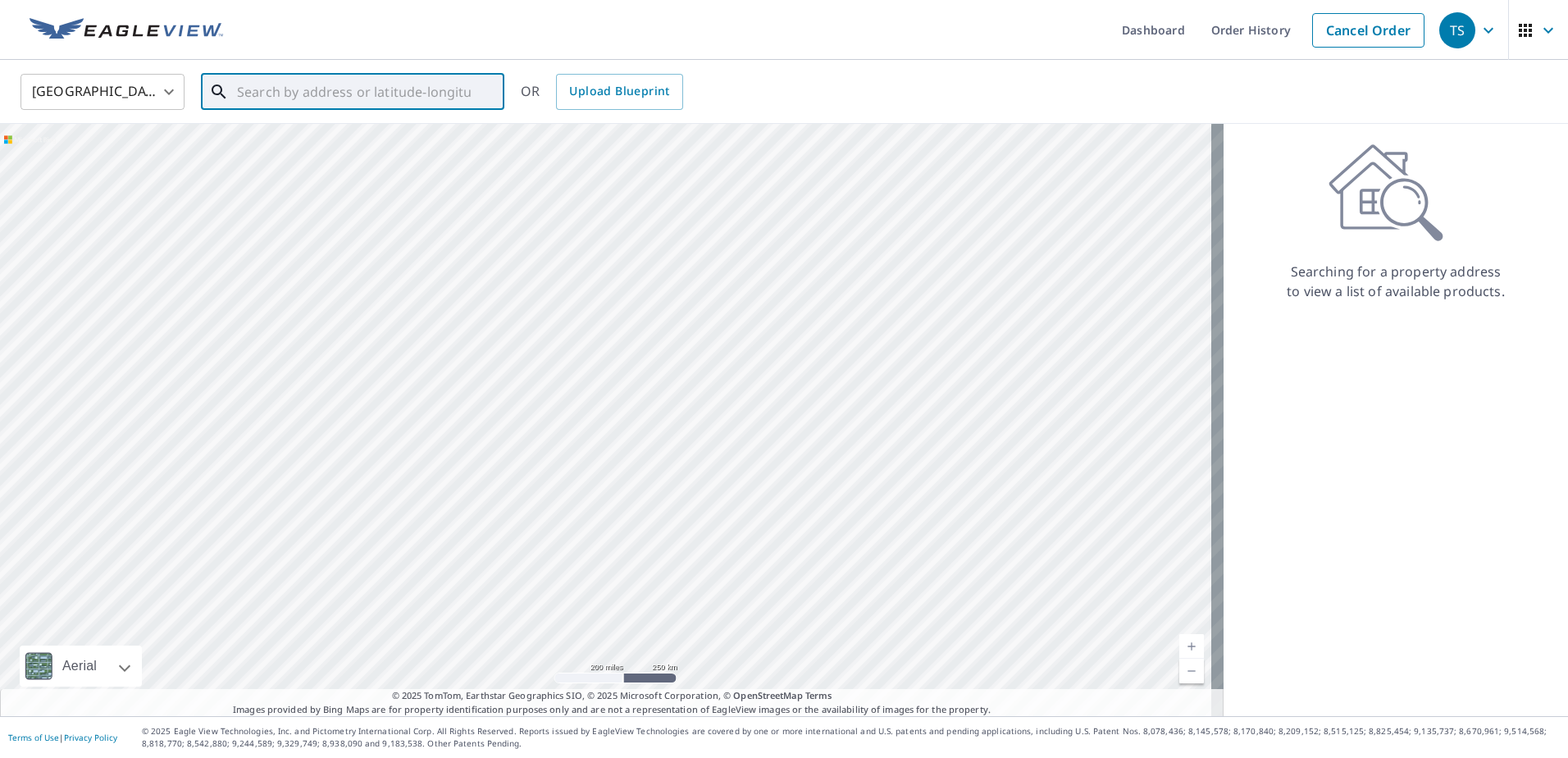
click at [316, 94] on input "text" at bounding box center [354, 92] width 234 height 46
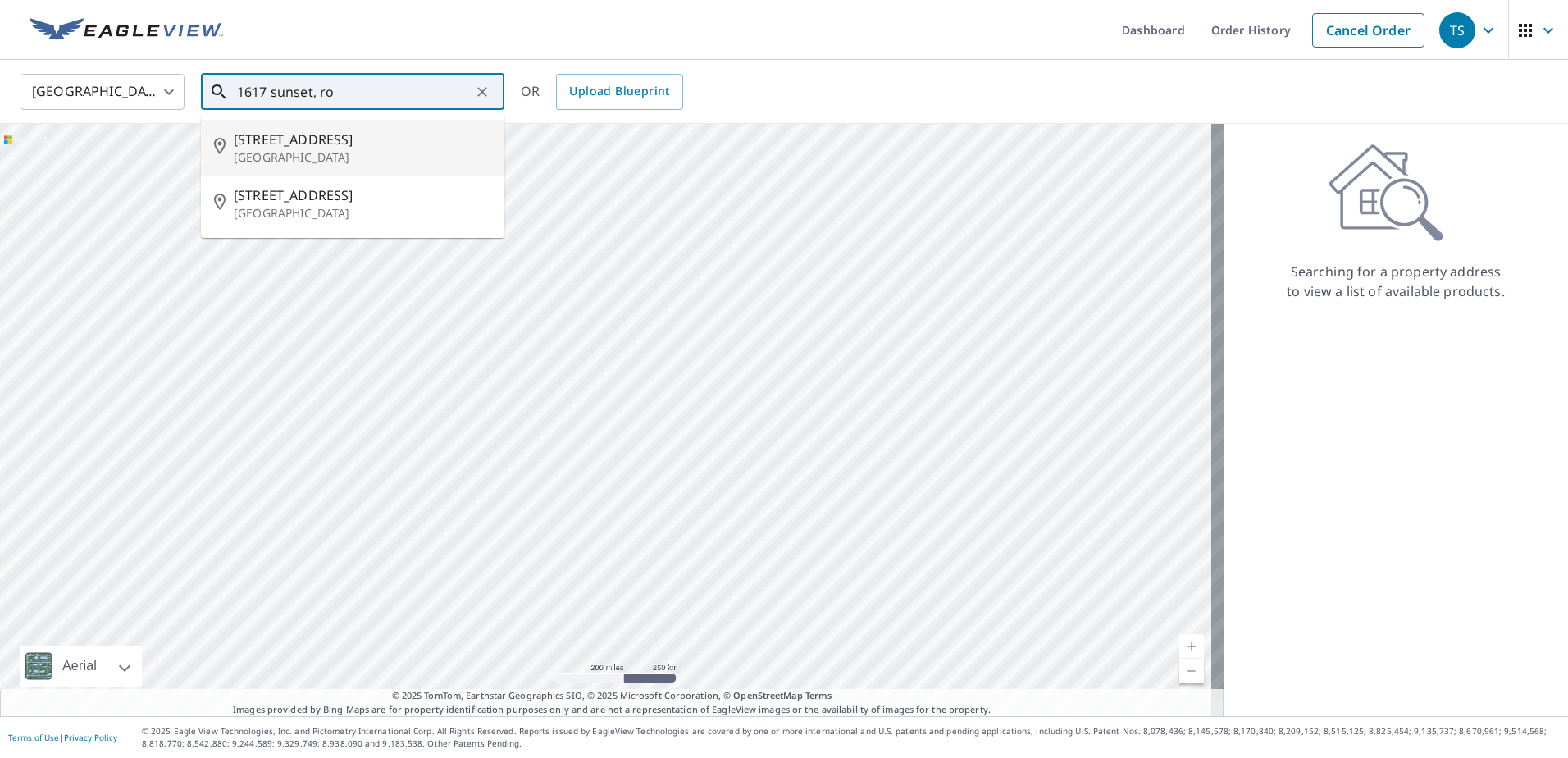
click at [289, 158] on p "[GEOGRAPHIC_DATA]" at bounding box center [362, 157] width 257 height 16
type input "[STREET_ADDRESS]"
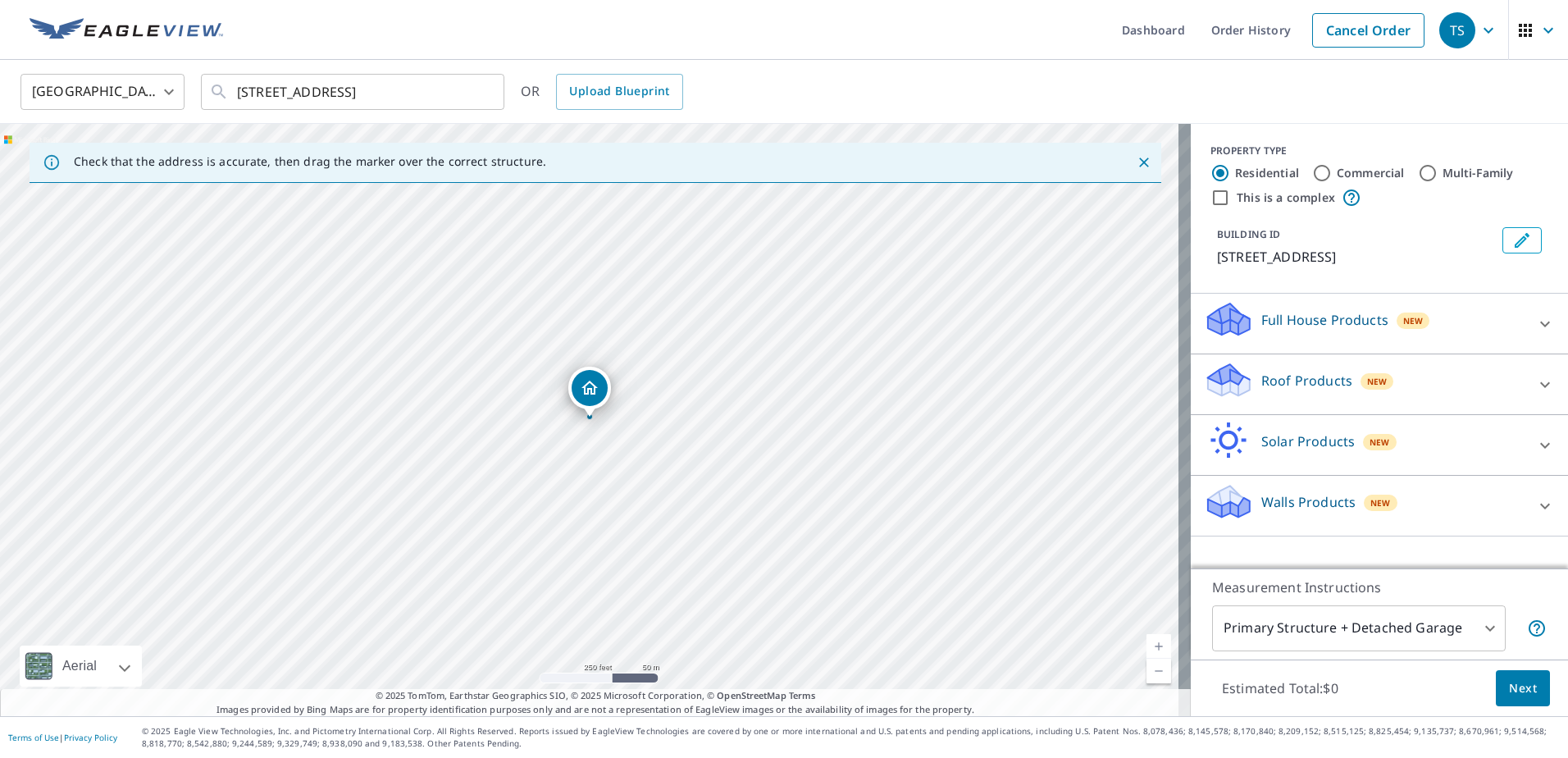
click at [1540, 325] on icon at bounding box center [1545, 323] width 10 height 6
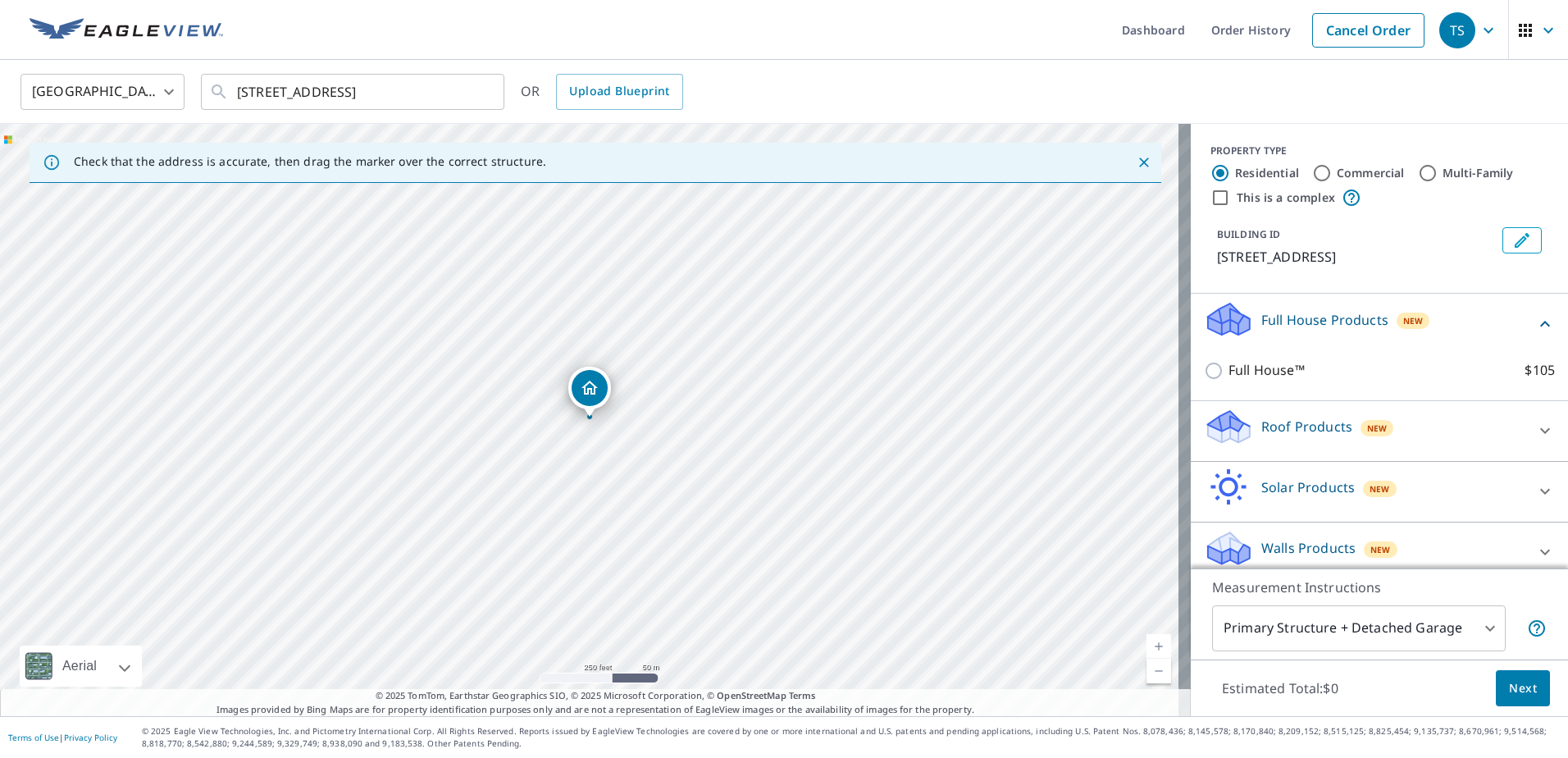
click at [1535, 427] on icon at bounding box center [1544, 430] width 19 height 19
